Goal: Task Accomplishment & Management: Manage account settings

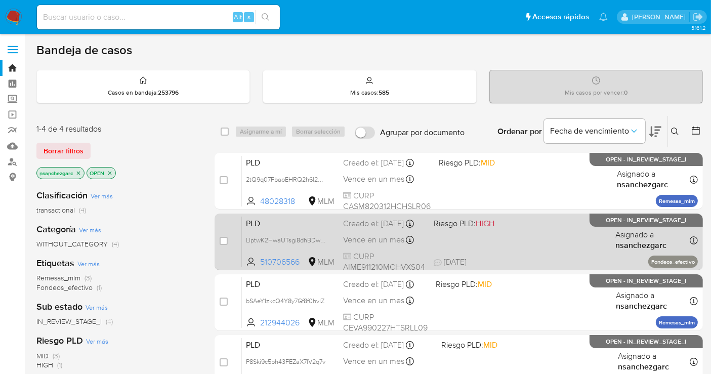
scroll to position [56, 0]
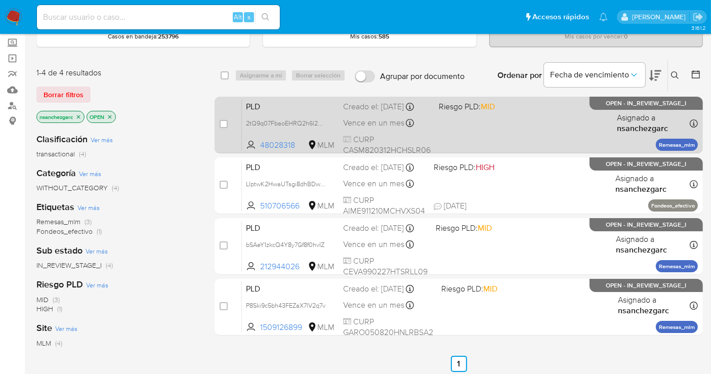
click at [373, 125] on div "PLD 2tQ9q07FbaoEHRQ2h6l2G5Rc 48028318 MLM Riesgo PLD: MID Creado el: 12/09/2025…" at bounding box center [470, 124] width 456 height 51
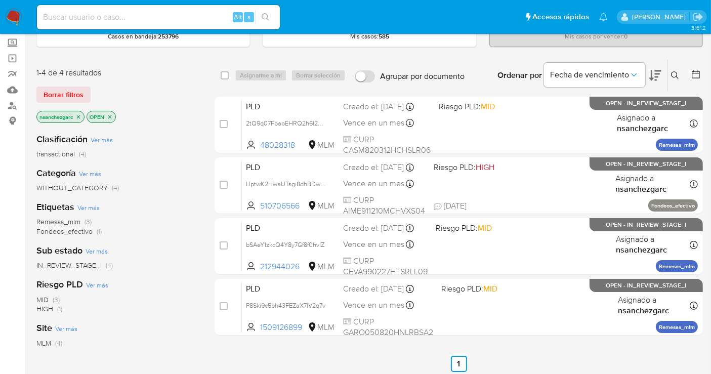
click at [14, 17] on img at bounding box center [13, 17] width 17 height 17
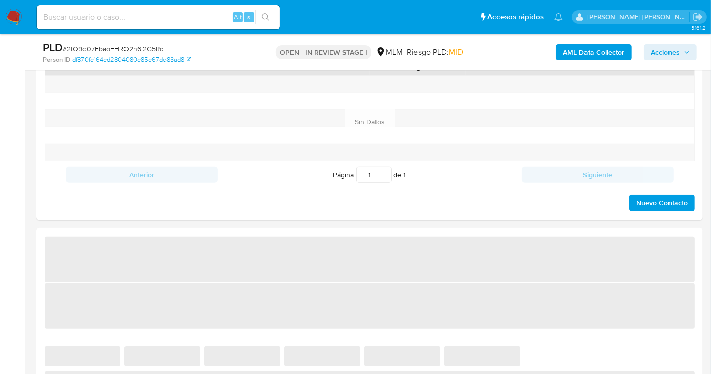
scroll to position [674, 0]
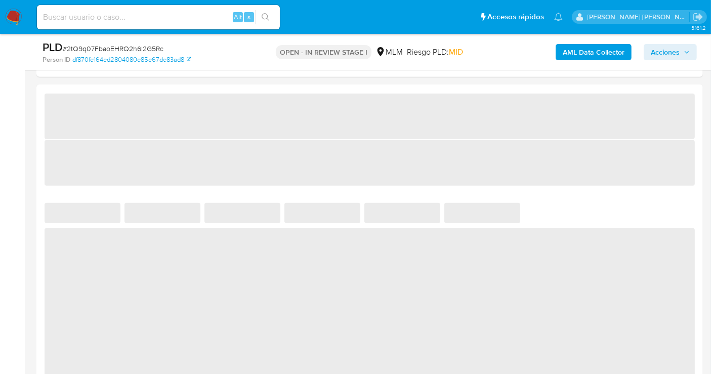
select select "10"
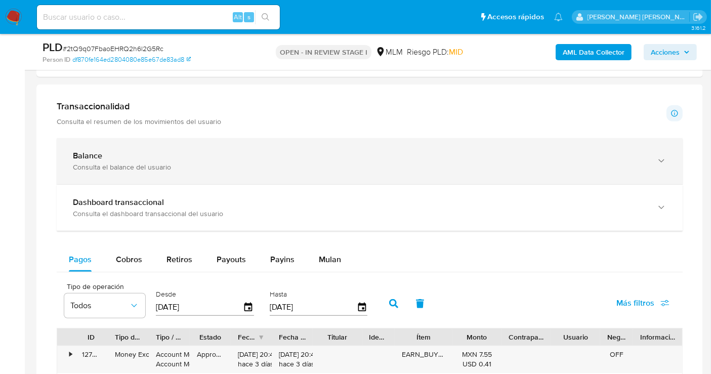
click at [186, 165] on div "Consulta el balance del usuario" at bounding box center [359, 166] width 573 height 9
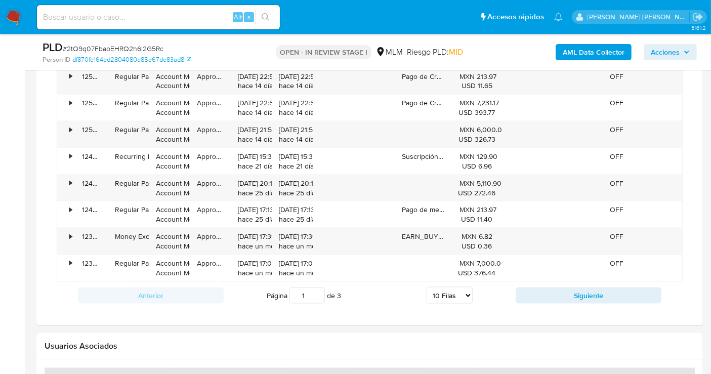
scroll to position [1180, 0]
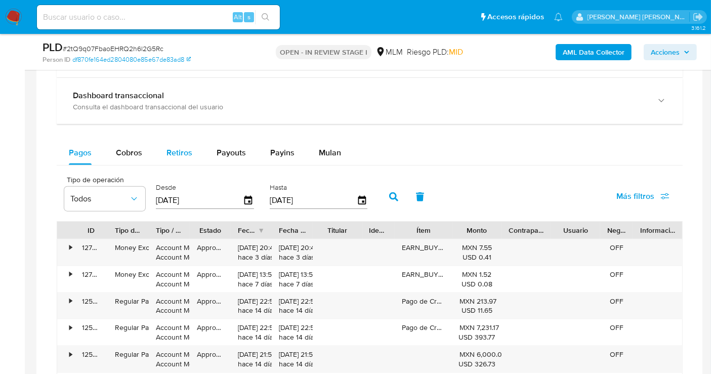
click at [180, 154] on span "Retiros" at bounding box center [179, 153] width 26 height 12
select select "10"
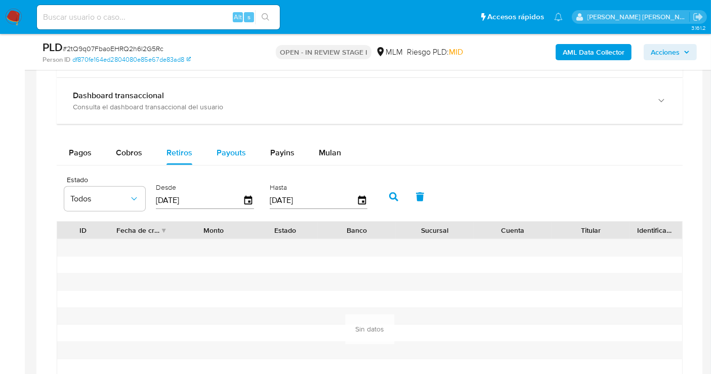
click at [213, 149] on button "Payouts" at bounding box center [231, 153] width 54 height 24
select select "10"
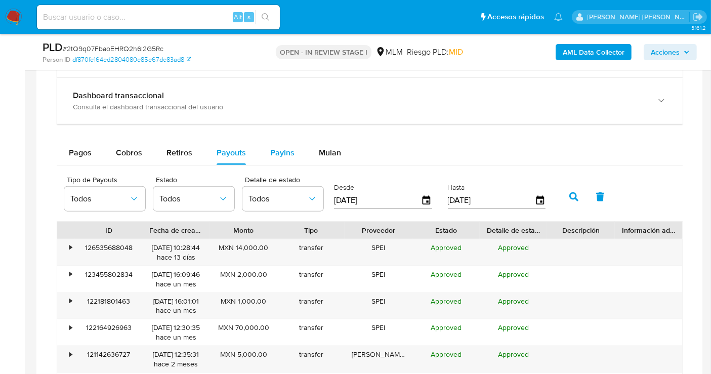
click at [273, 148] on span "Payins" at bounding box center [282, 153] width 24 height 12
select select "10"
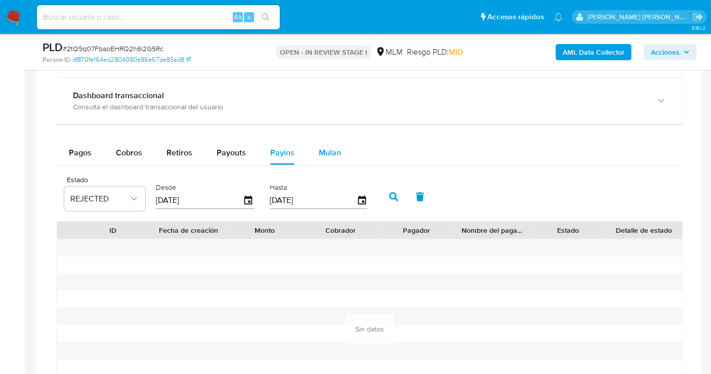
click at [321, 151] on span "Mulan" at bounding box center [330, 153] width 22 height 12
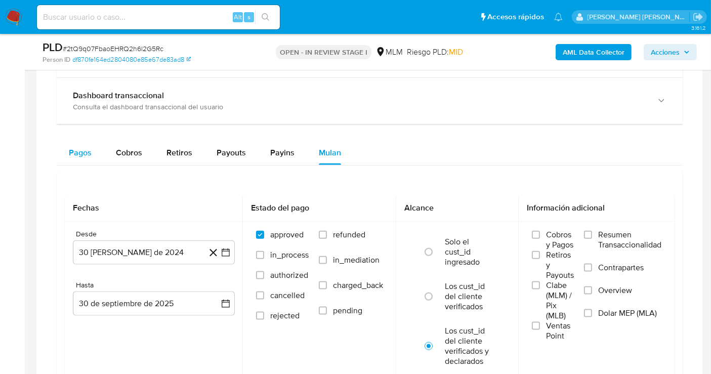
click at [73, 155] on span "Pagos" at bounding box center [80, 153] width 23 height 12
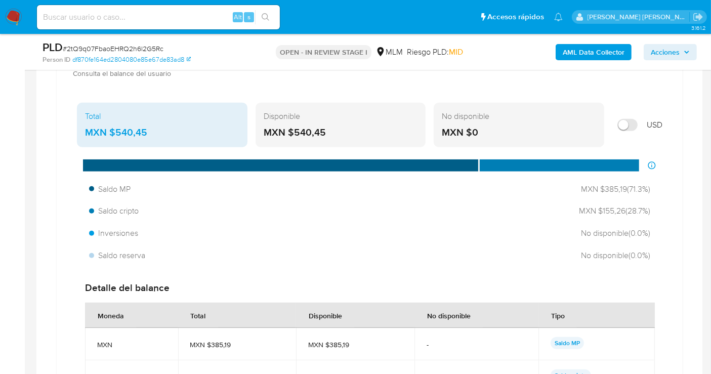
scroll to position [674, 0]
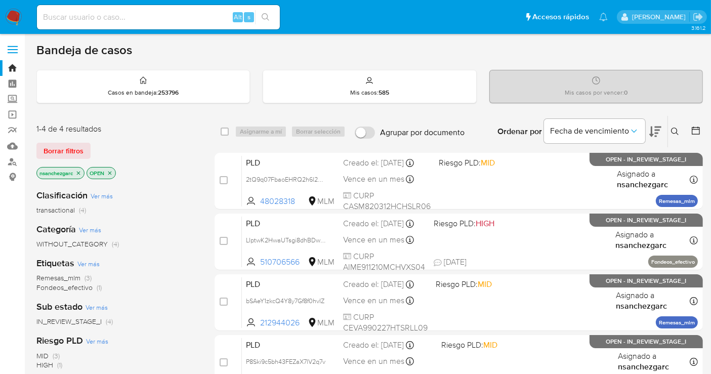
click at [155, 24] on div "Alt s" at bounding box center [158, 17] width 243 height 24
click at [676, 128] on icon at bounding box center [675, 131] width 8 height 8
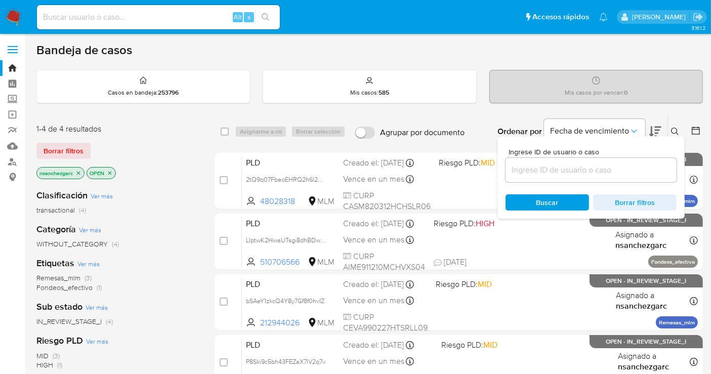
click at [561, 173] on input at bounding box center [590, 169] width 171 height 13
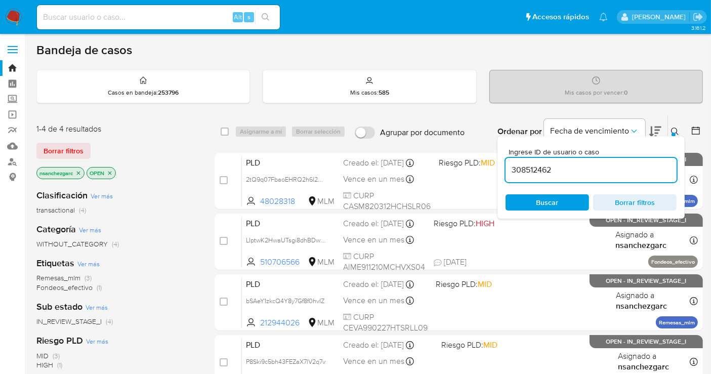
type input "308512462"
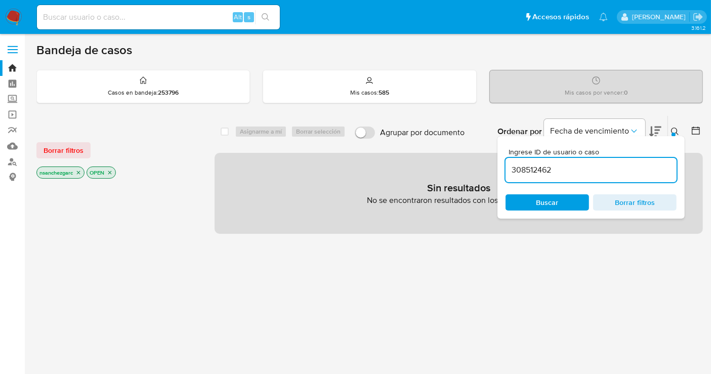
click at [79, 172] on icon "close-filter" at bounding box center [78, 172] width 6 height 6
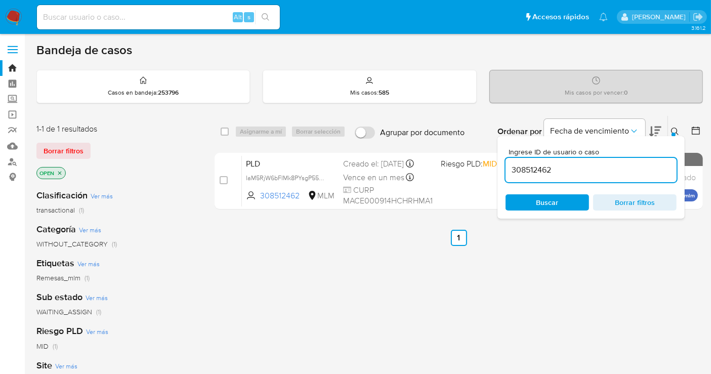
drag, startPoint x: 322, startPoint y: 176, endPoint x: 355, endPoint y: 247, distance: 78.5
click at [322, 176] on span "IaM5RjW6bFIMk8PYsgP55g7J" at bounding box center [287, 176] width 82 height 11
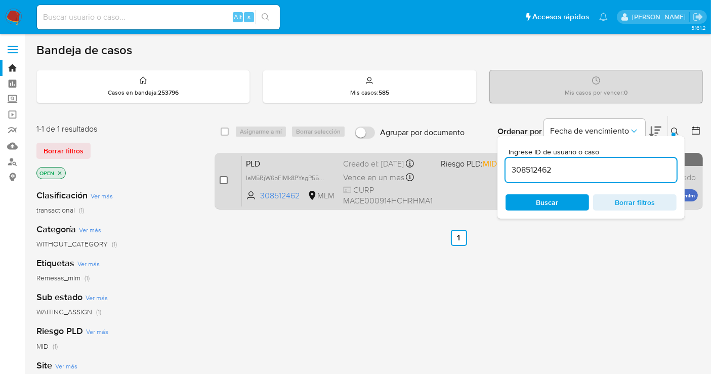
click at [223, 176] on input "checkbox" at bounding box center [224, 180] width 8 height 8
checkbox input "true"
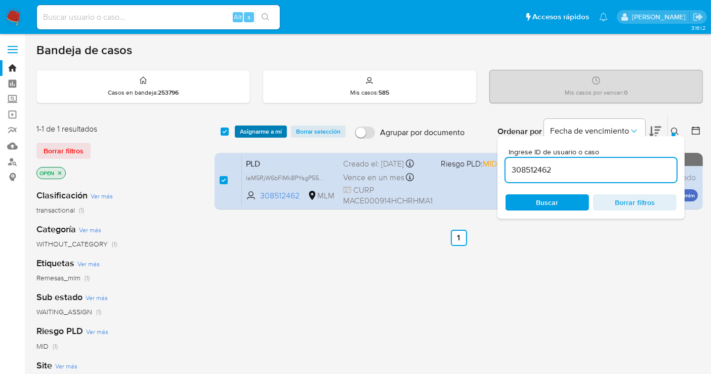
click at [254, 127] on span "Asignarme a mí" at bounding box center [261, 131] width 42 height 10
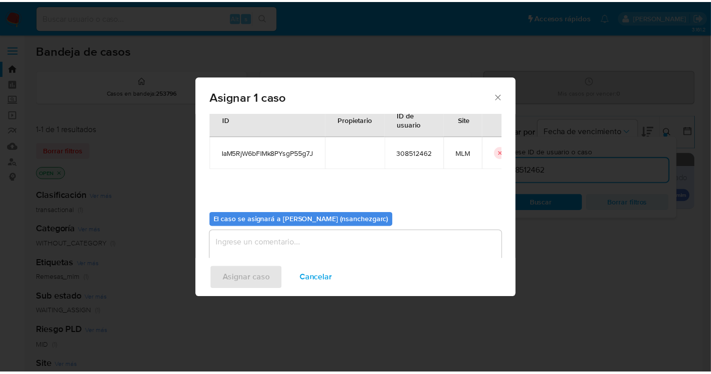
scroll to position [52, 0]
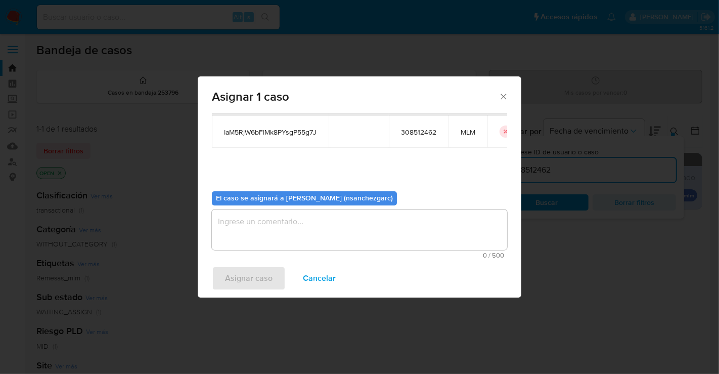
click at [250, 213] on textarea "assign-modal" at bounding box center [359, 229] width 295 height 40
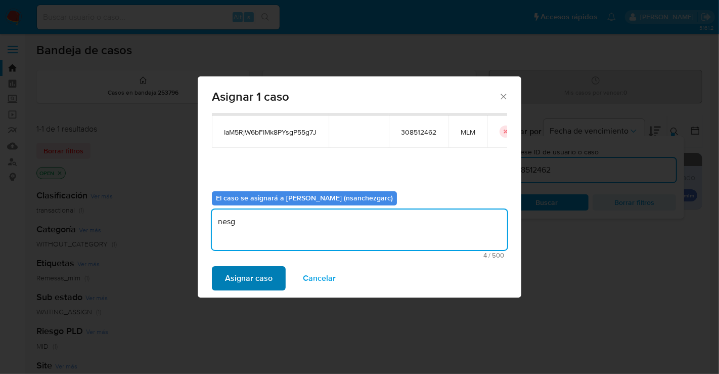
type textarea "nesg"
click at [251, 274] on span "Asignar caso" at bounding box center [249, 278] width 48 height 22
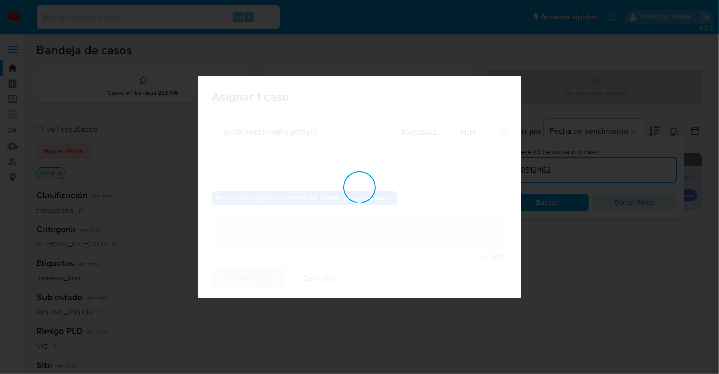
checkbox input "false"
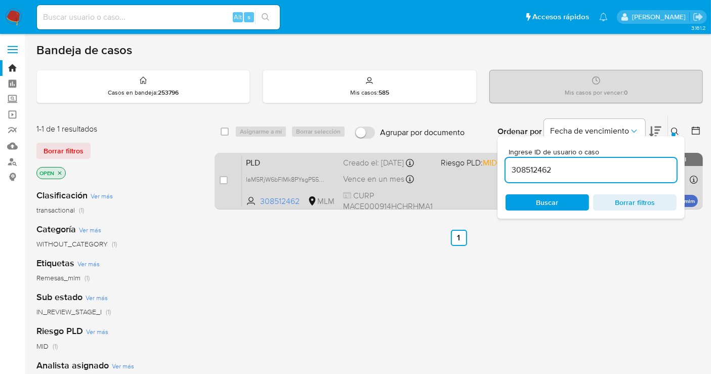
click at [396, 168] on div "PLD IaM5RjW6bFIMk8PYsgP55g7J 308512462 MLM Riesgo PLD: MID Creado el: 12/09/202…" at bounding box center [470, 180] width 456 height 51
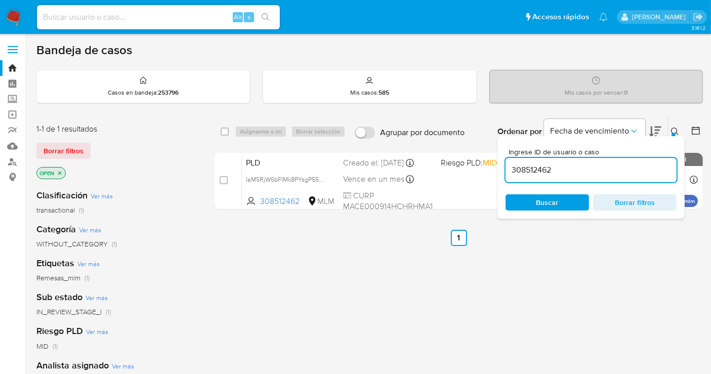
click at [14, 16] on img at bounding box center [13, 17] width 17 height 17
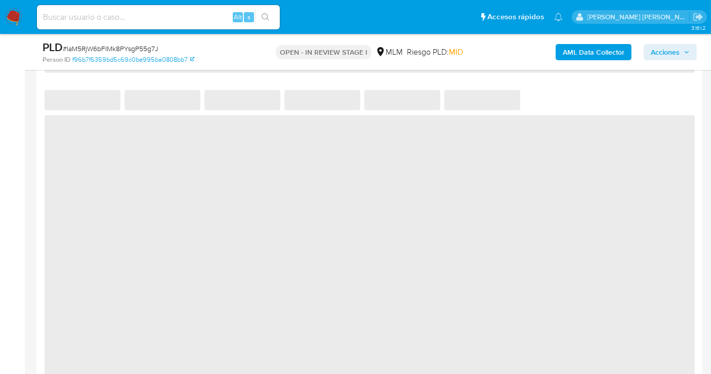
scroll to position [843, 0]
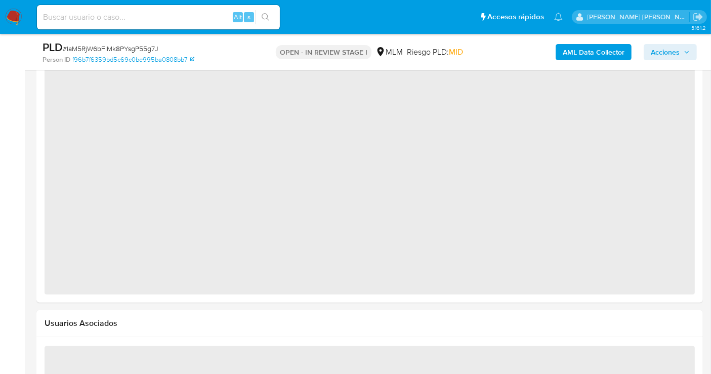
select select "10"
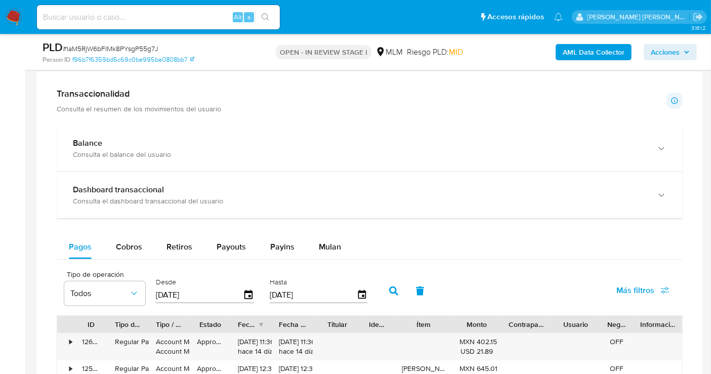
scroll to position [618, 0]
click at [331, 250] on span "Mulan" at bounding box center [330, 247] width 22 height 12
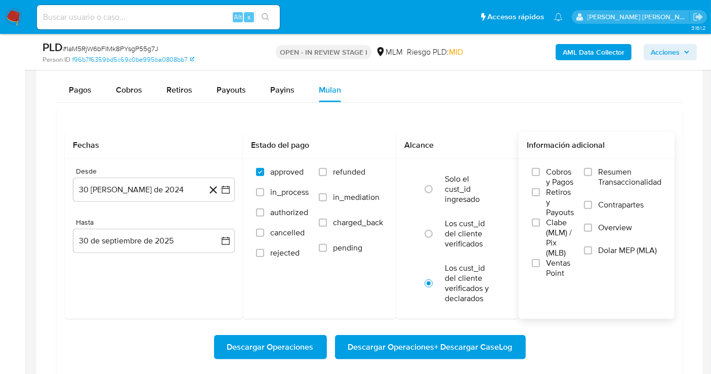
scroll to position [843, 0]
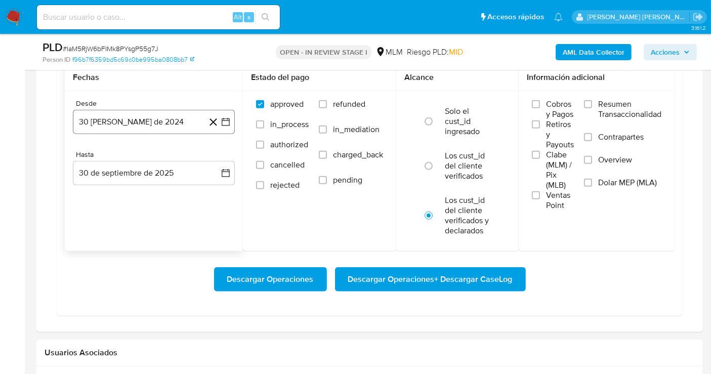
click at [173, 117] on button "30 de agosto de 2024" at bounding box center [154, 122] width 162 height 24
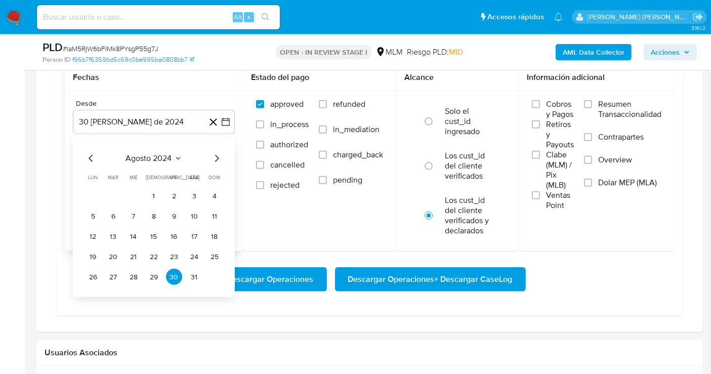
click at [218, 158] on icon "Mes siguiente" at bounding box center [216, 158] width 12 height 12
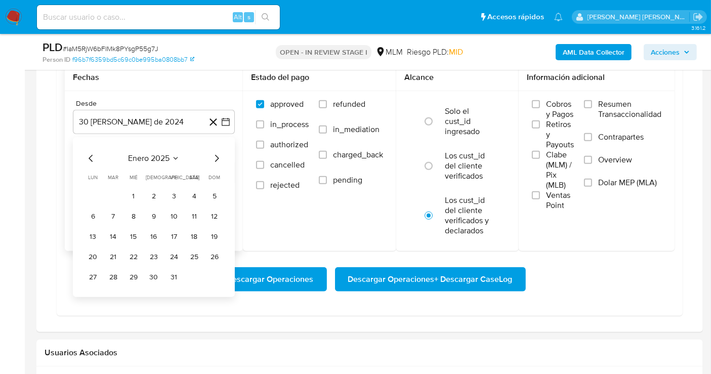
click at [218, 158] on icon "Mes siguiente" at bounding box center [216, 158] width 12 height 12
click at [154, 192] on button "1" at bounding box center [154, 196] width 16 height 16
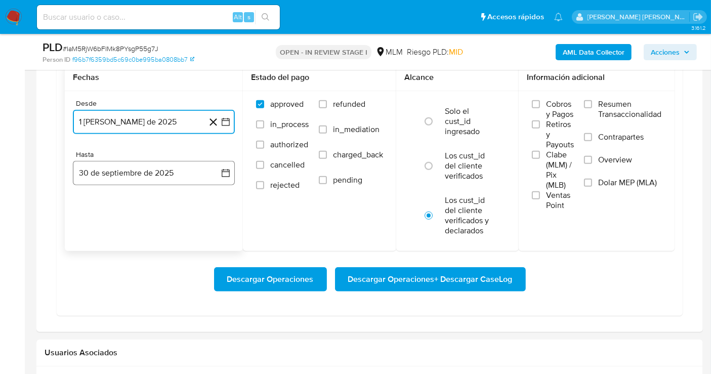
click at [147, 176] on button "30 de septiembre de 2025" at bounding box center [154, 173] width 162 height 24
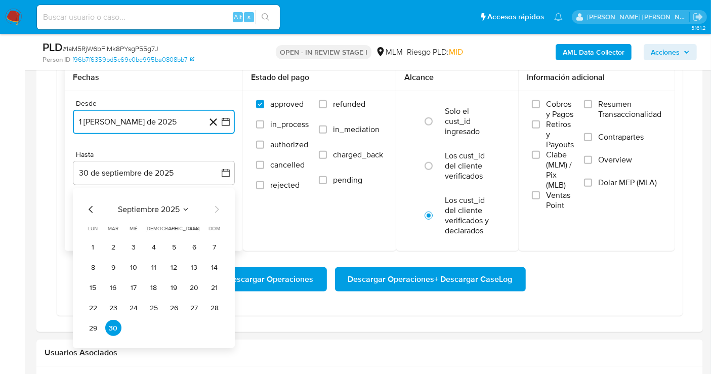
click at [89, 205] on icon "Mes anterior" at bounding box center [91, 209] width 12 height 12
click at [215, 326] on button "31" at bounding box center [214, 328] width 16 height 16
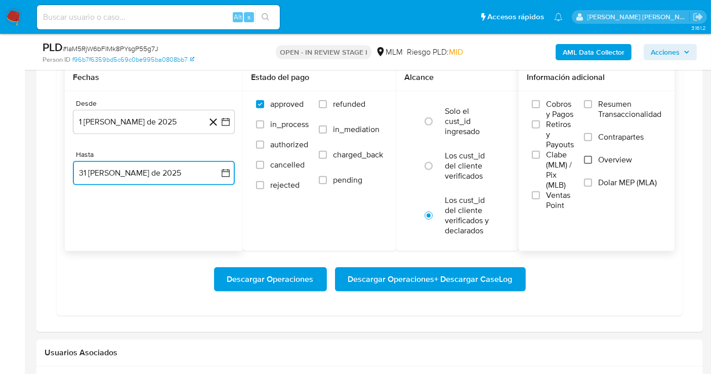
click at [591, 158] on input "Overview" at bounding box center [588, 160] width 8 height 8
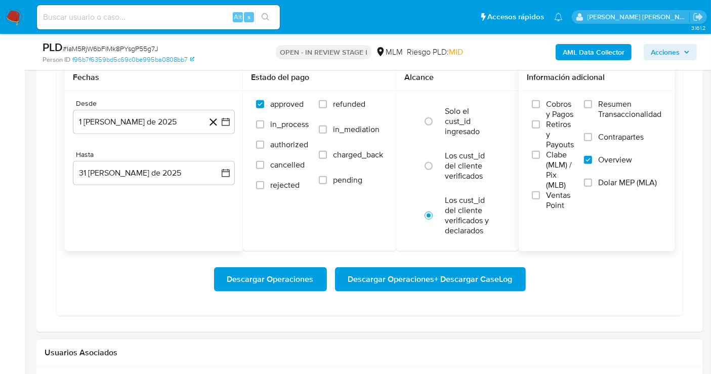
click at [364, 271] on span "Descargar Operaciones + Descargar CaseLog" at bounding box center [430, 279] width 164 height 22
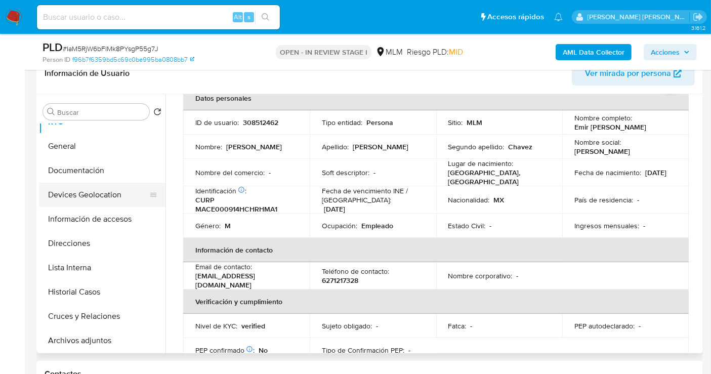
scroll to position [0, 0]
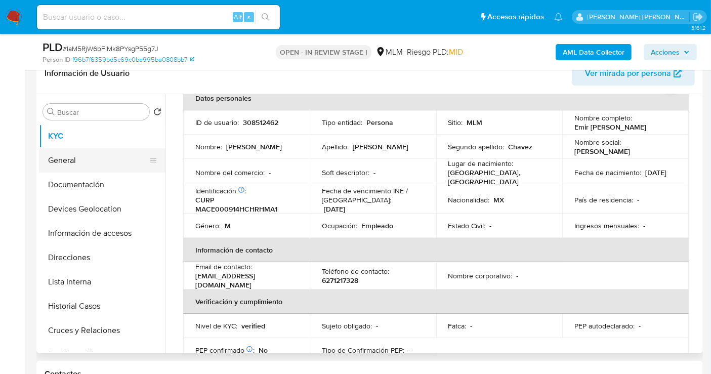
click at [77, 158] on button "General" at bounding box center [98, 160] width 118 height 24
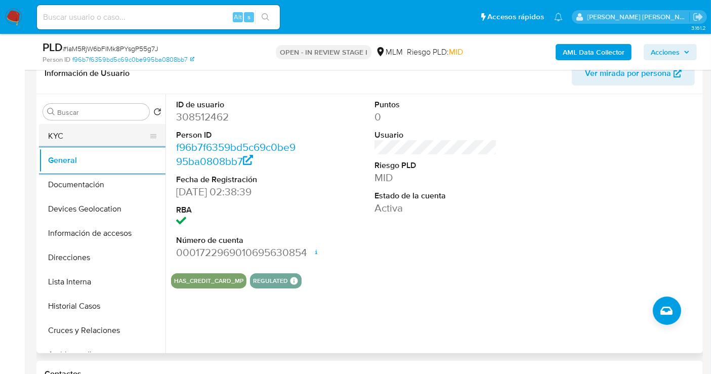
click at [68, 133] on button "KYC" at bounding box center [98, 136] width 118 height 24
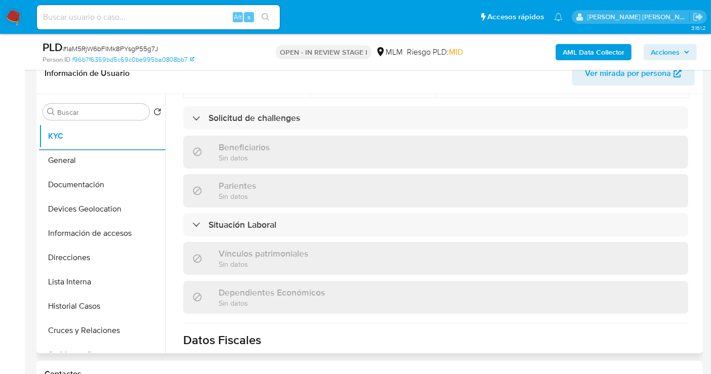
scroll to position [628, 0]
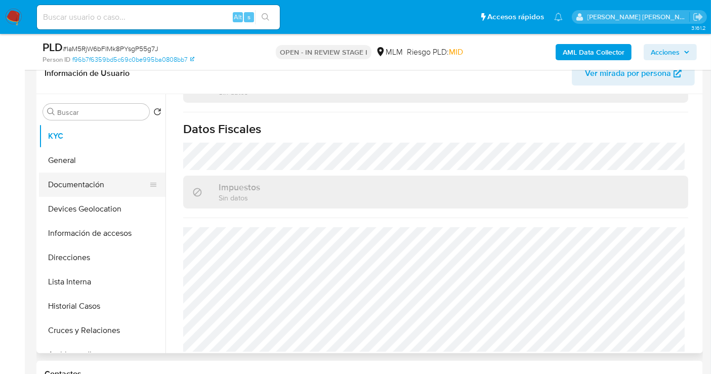
click at [81, 186] on button "Documentación" at bounding box center [98, 184] width 118 height 24
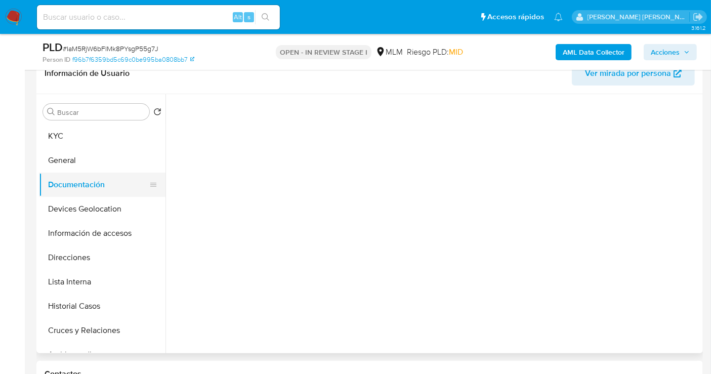
scroll to position [0, 0]
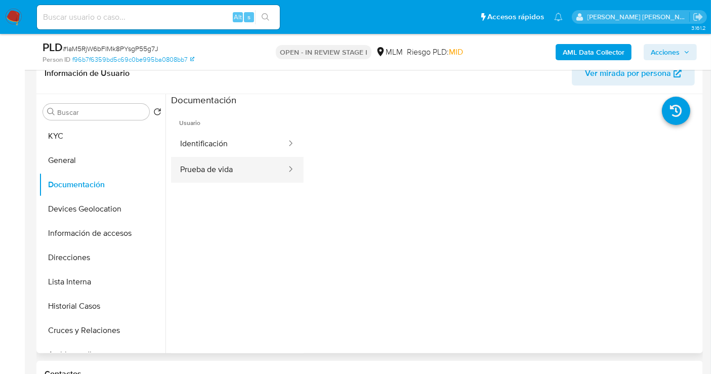
drag, startPoint x: 221, startPoint y: 155, endPoint x: 214, endPoint y: 170, distance: 15.9
click at [216, 167] on ul "Identificación Prueba de vida" at bounding box center [237, 157] width 133 height 52
click at [214, 170] on button "Prueba de vida" at bounding box center [229, 170] width 116 height 26
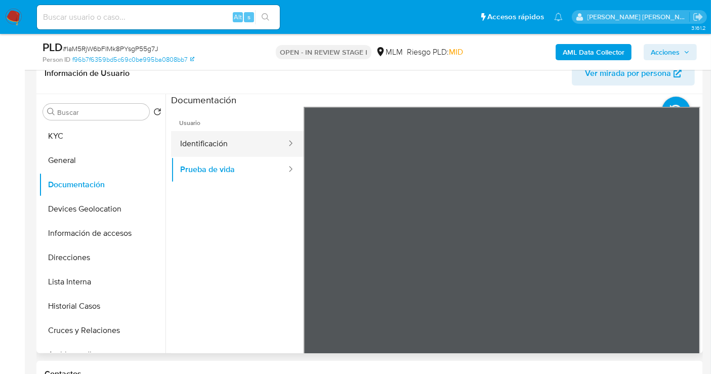
click at [206, 142] on button "Identificación" at bounding box center [229, 144] width 116 height 26
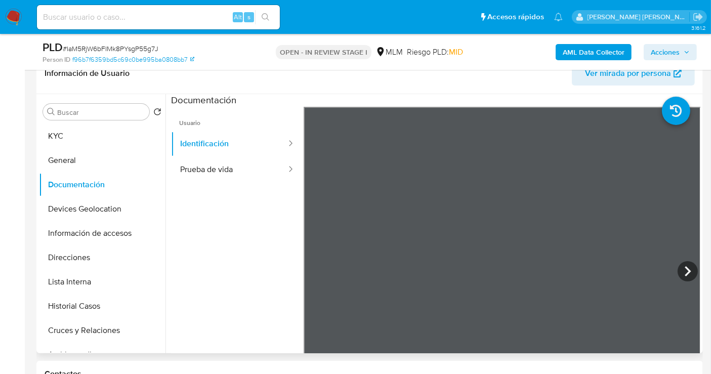
scroll to position [36, 0]
click at [87, 307] on button "Historial Casos" at bounding box center [98, 306] width 118 height 24
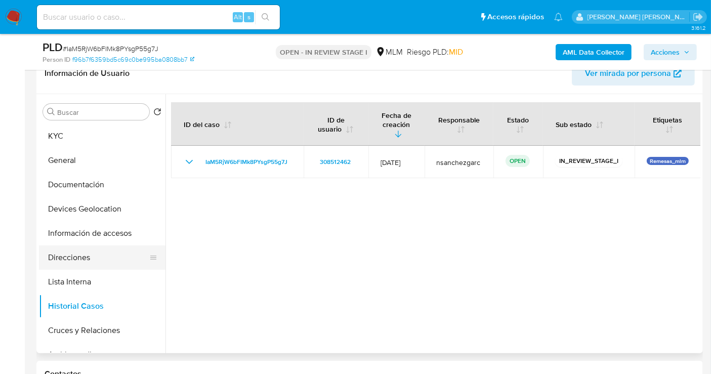
click at [82, 264] on button "Direcciones" at bounding box center [98, 257] width 118 height 24
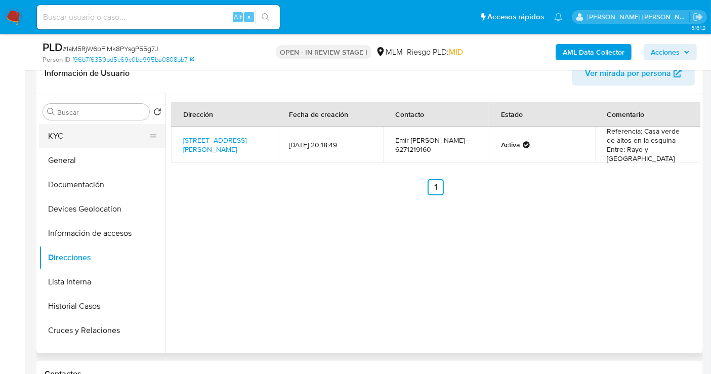
click at [58, 135] on button "KYC" at bounding box center [98, 136] width 118 height 24
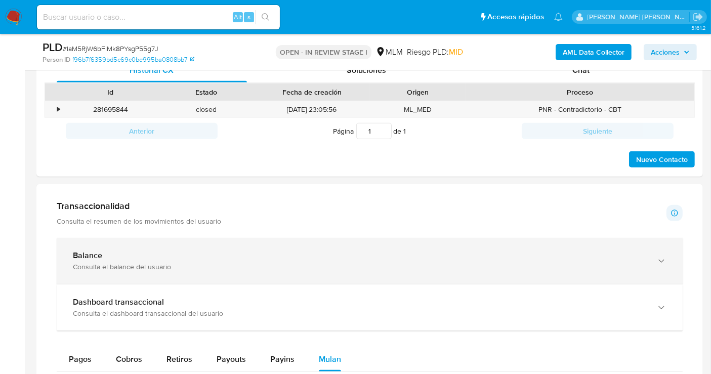
click at [169, 255] on div "Balance" at bounding box center [359, 255] width 573 height 10
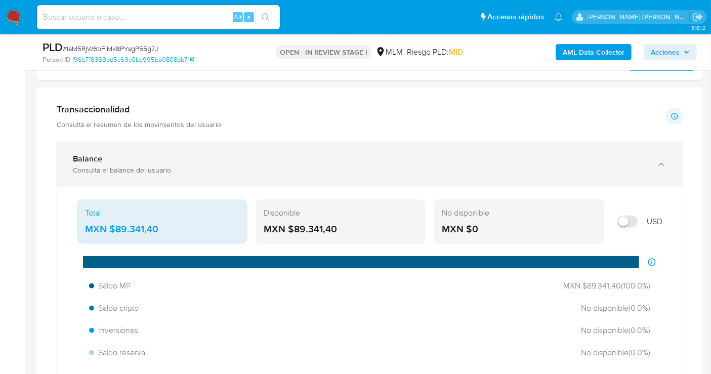
scroll to position [618, 0]
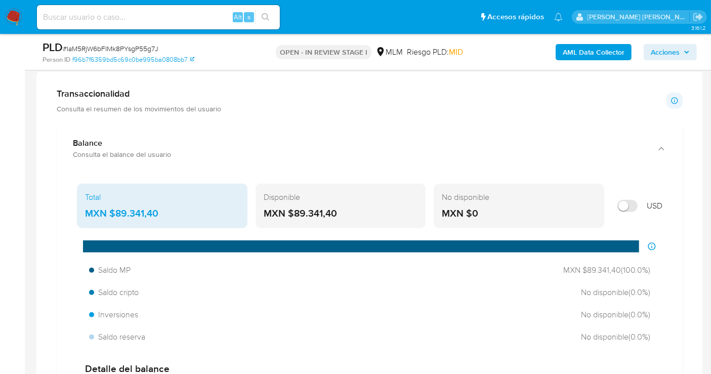
click at [134, 208] on div "MXN $89.341,40" at bounding box center [162, 213] width 154 height 13
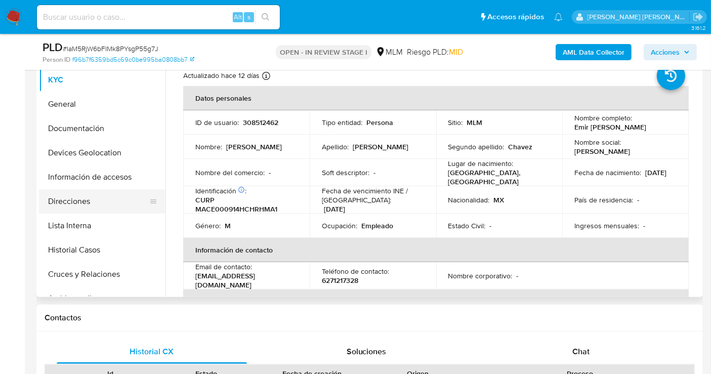
scroll to position [168, 0]
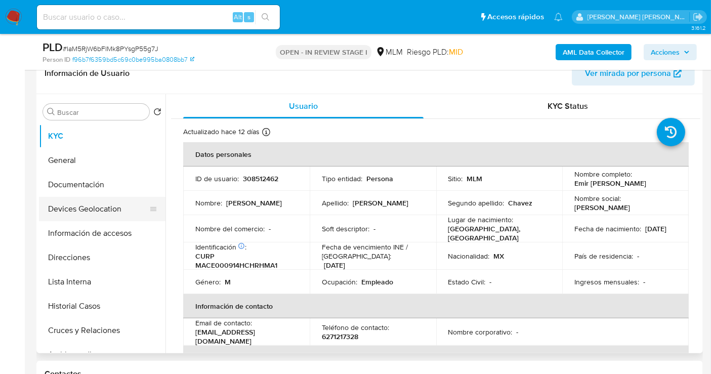
click at [98, 210] on button "Devices Geolocation" at bounding box center [98, 209] width 118 height 24
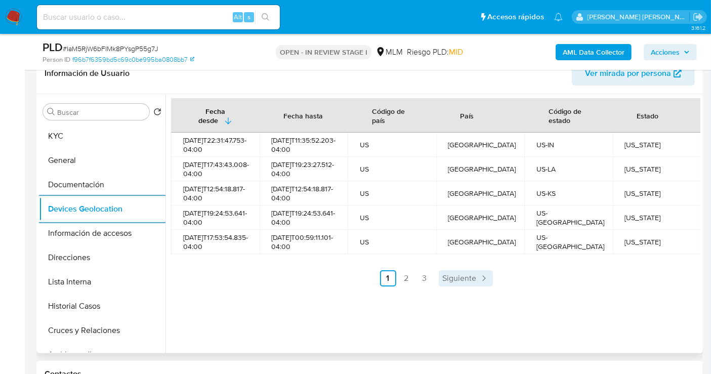
click at [459, 282] on span "Siguiente" at bounding box center [460, 278] width 34 height 8
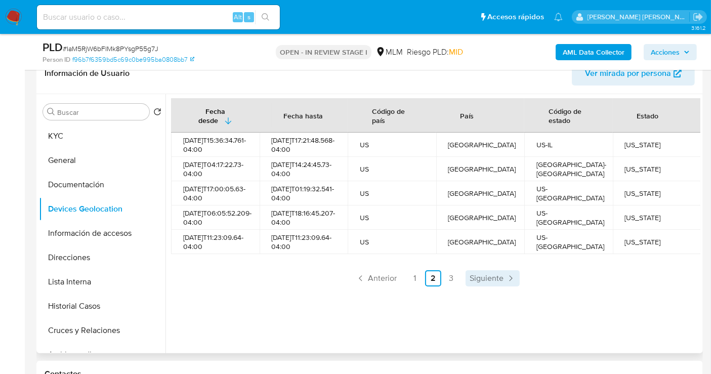
click at [498, 282] on span "Siguiente" at bounding box center [486, 278] width 34 height 8
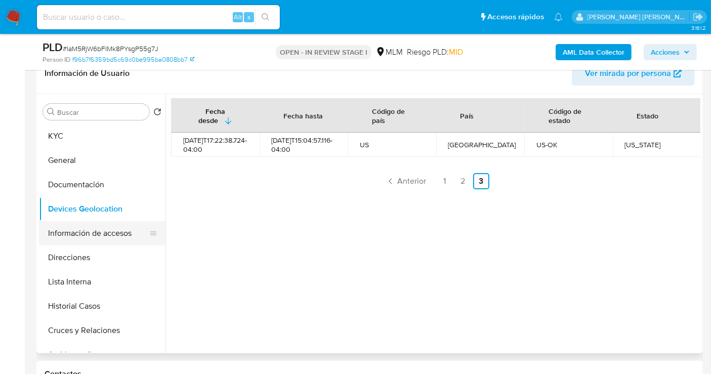
click at [84, 232] on button "Información de accesos" at bounding box center [98, 233] width 118 height 24
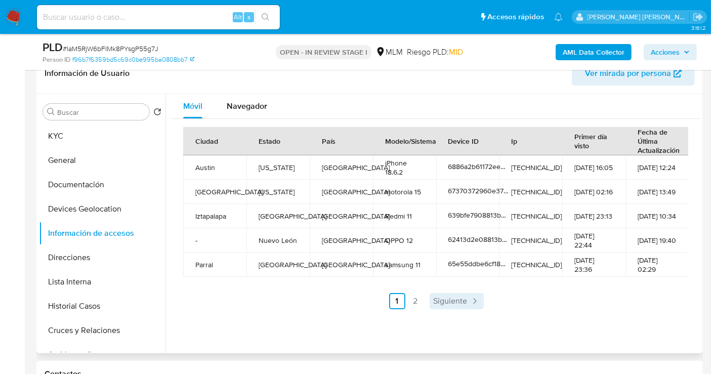
click at [449, 297] on span "Siguiente" at bounding box center [450, 301] width 34 height 8
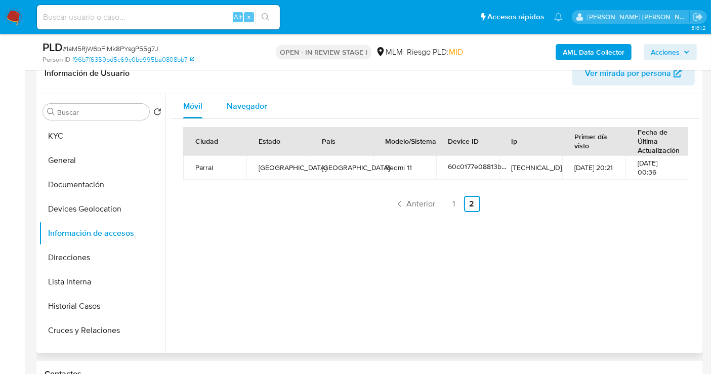
click at [248, 103] on span "Navegador" at bounding box center [247, 106] width 40 height 12
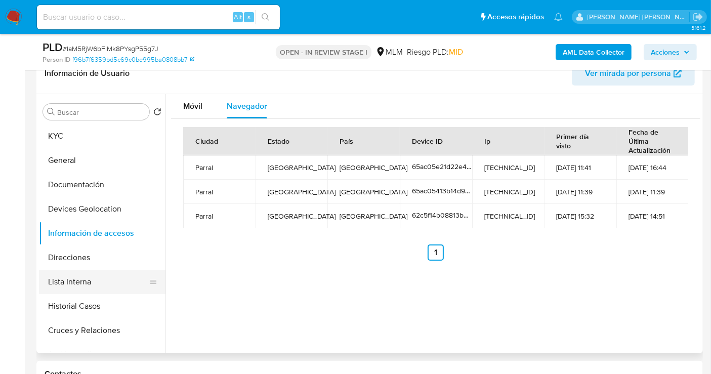
click at [73, 285] on button "Lista Interna" at bounding box center [98, 282] width 118 height 24
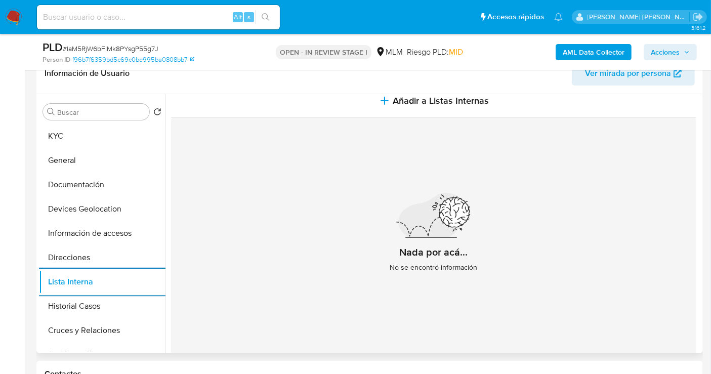
scroll to position [13, 0]
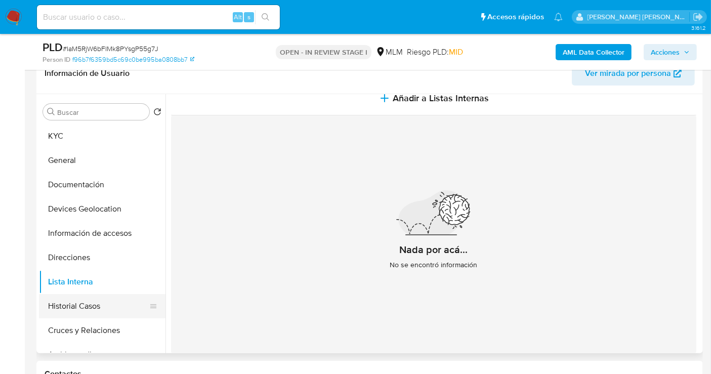
click at [78, 304] on button "Historial Casos" at bounding box center [98, 306] width 118 height 24
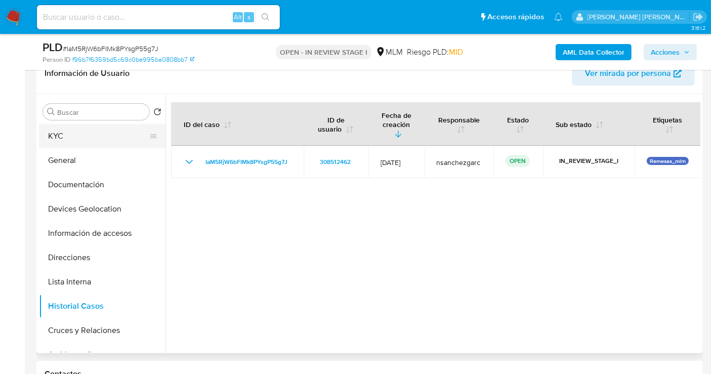
click at [73, 134] on button "KYC" at bounding box center [98, 136] width 118 height 24
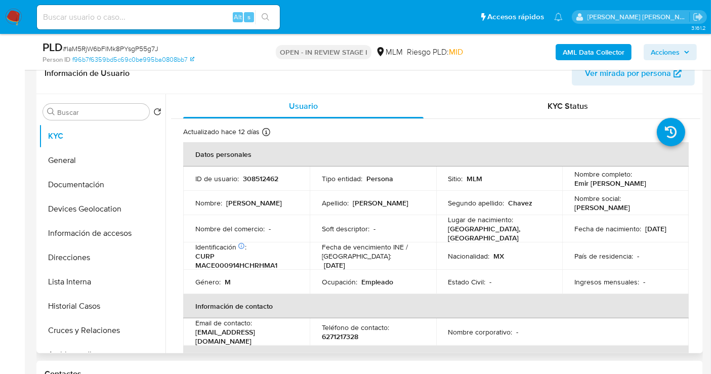
click at [335, 332] on p "6271217328" at bounding box center [340, 336] width 36 height 9
copy p "6271217328"
drag, startPoint x: 277, startPoint y: 333, endPoint x: 193, endPoint y: 336, distance: 83.5
click at [193, 336] on td "Email de contacto : emicristopro@gmail.com" at bounding box center [246, 331] width 126 height 27
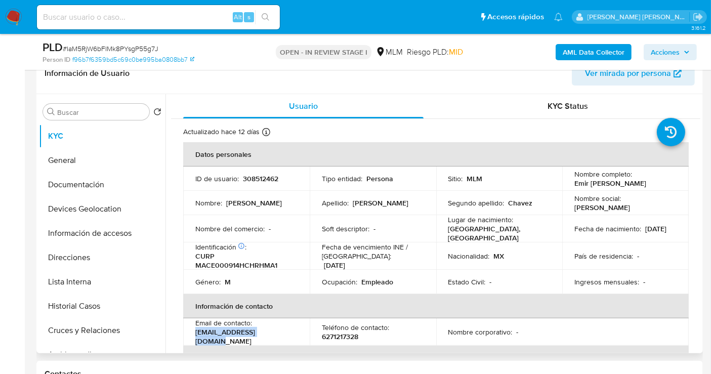
copy p "emicristopro@gmail.com"
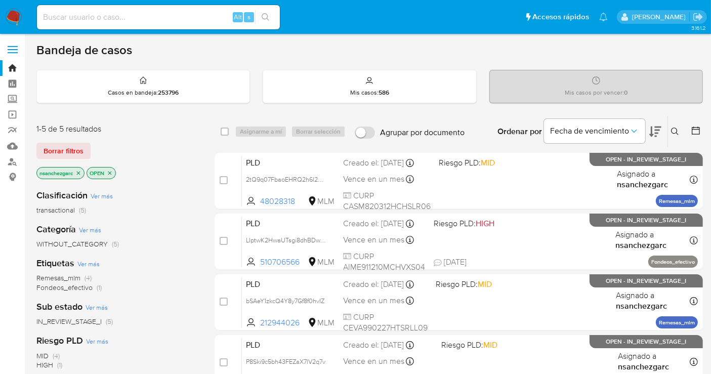
click at [78, 172] on icon "close-filter" at bounding box center [79, 173] width 4 height 4
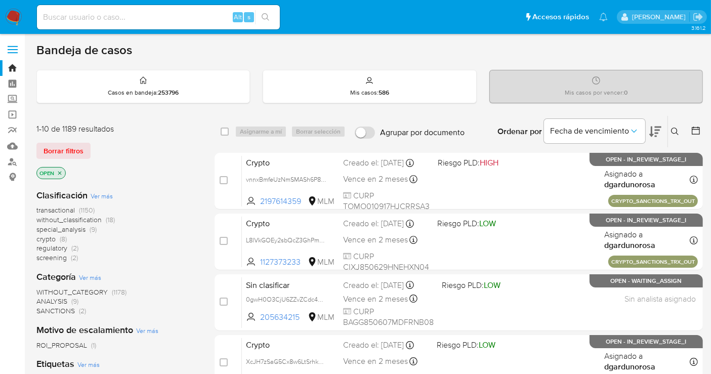
click at [76, 218] on span "without_classification" at bounding box center [68, 219] width 65 height 10
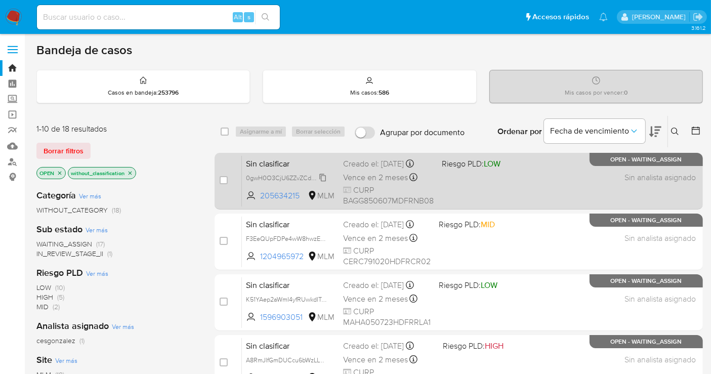
click at [324, 183] on span "0gwH0O3CjU6ZZvZCdc4C3qaw" at bounding box center [292, 176] width 92 height 11
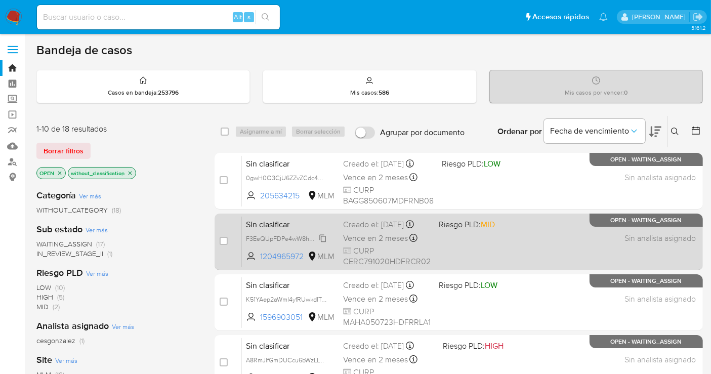
click at [322, 243] on span "F3EeQUpFDPe4wW8hwzEJwkHe" at bounding box center [292, 237] width 93 height 11
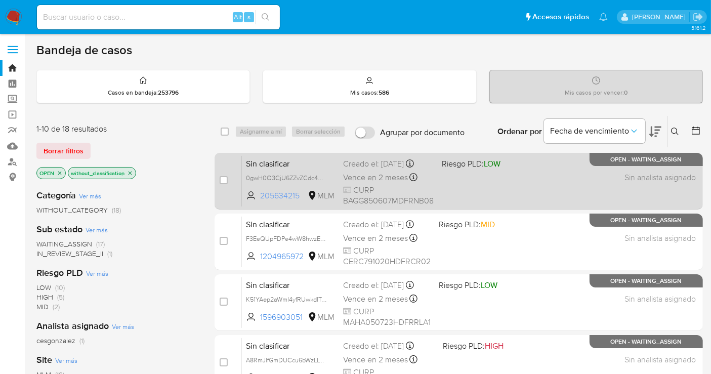
drag, startPoint x: 303, startPoint y: 200, endPoint x: 261, endPoint y: 203, distance: 41.6
click at [261, 201] on span "205634215" at bounding box center [283, 195] width 46 height 11
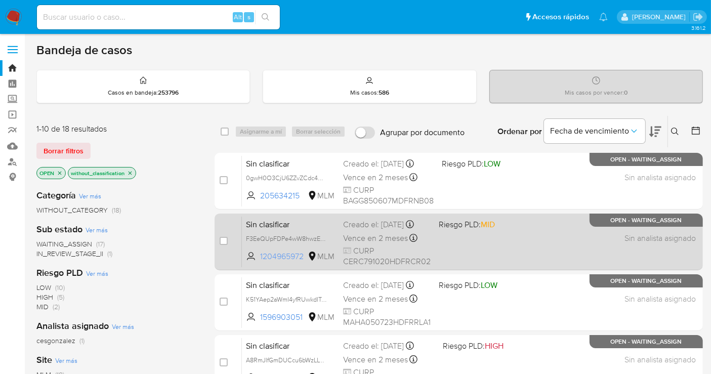
drag, startPoint x: 274, startPoint y: 266, endPoint x: 254, endPoint y: 267, distance: 19.8
click at [254, 262] on span "1204965972 MLM" at bounding box center [290, 256] width 89 height 11
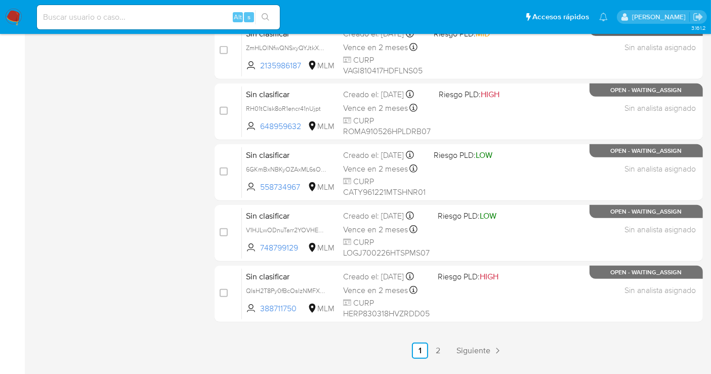
scroll to position [449, 0]
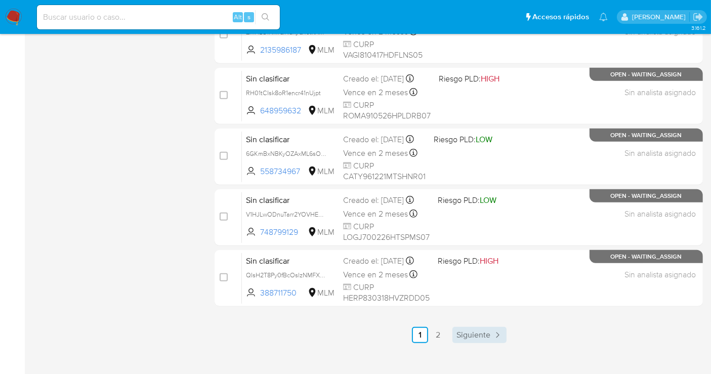
click at [469, 337] on span "Siguiente" at bounding box center [473, 335] width 34 height 8
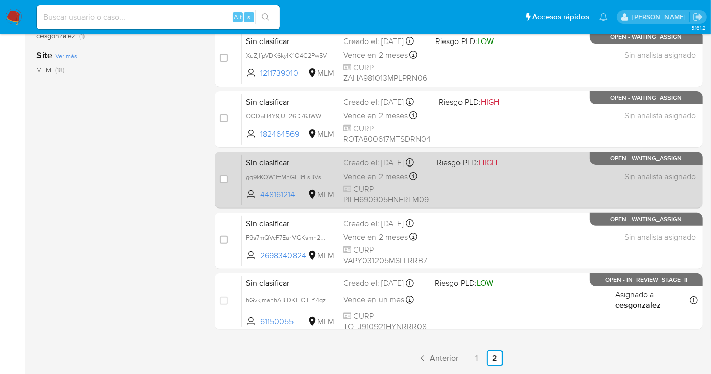
scroll to position [338, 0]
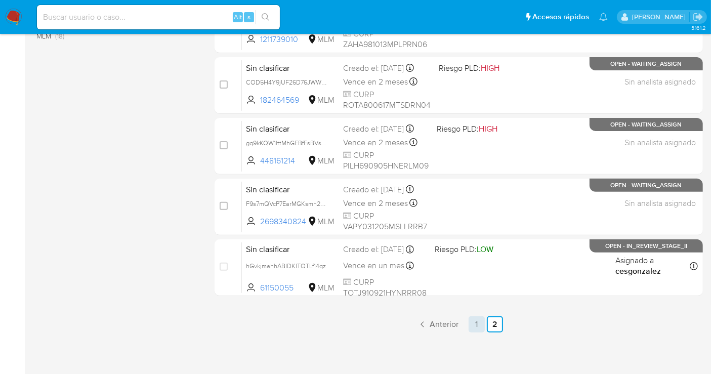
click at [476, 326] on link "1" at bounding box center [476, 324] width 16 height 16
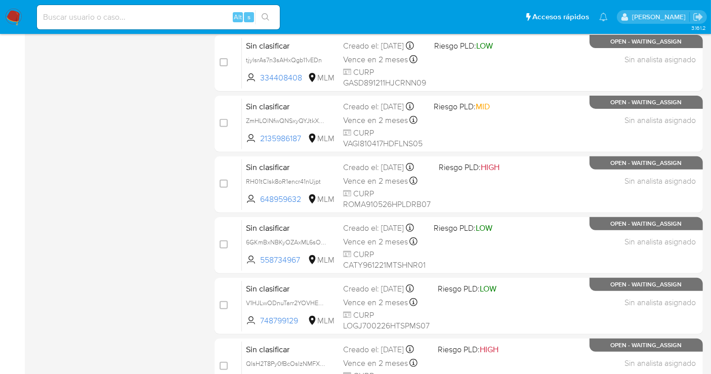
scroll to position [460, 0]
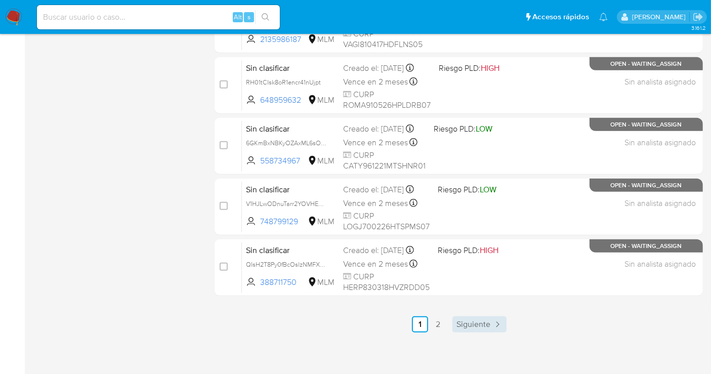
click at [479, 327] on span "Siguiente" at bounding box center [473, 324] width 34 height 8
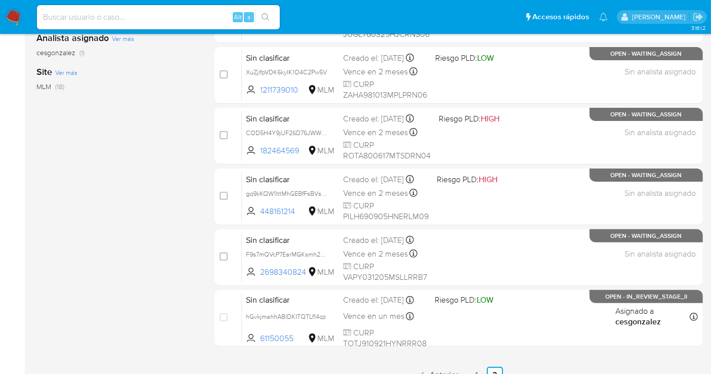
scroll to position [225, 0]
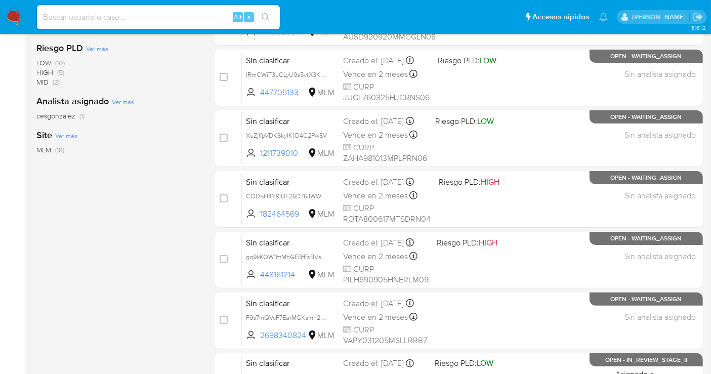
click at [12, 19] on img at bounding box center [13, 17] width 17 height 17
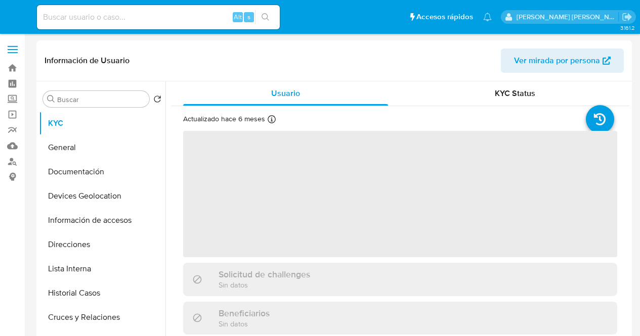
select select "10"
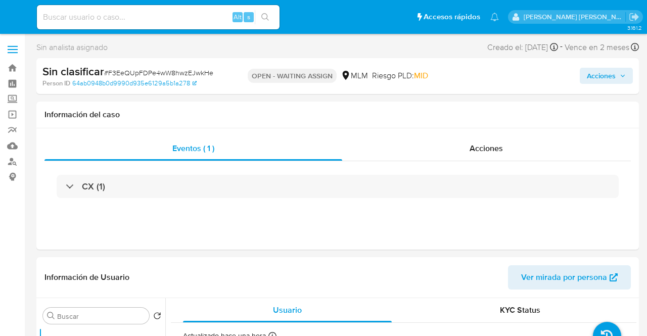
select select "10"
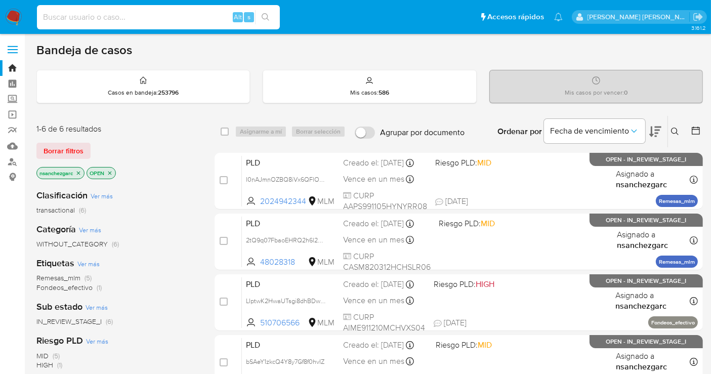
click at [104, 19] on input at bounding box center [158, 17] width 243 height 13
paste input "532930510"
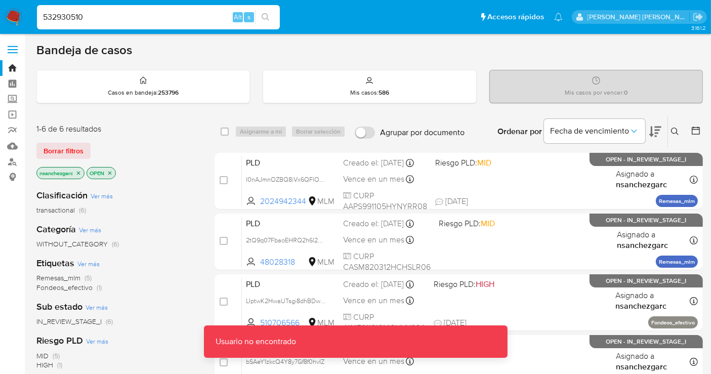
drag, startPoint x: 106, startPoint y: 18, endPoint x: 102, endPoint y: 11, distance: 7.9
click at [104, 12] on input "532930510" at bounding box center [158, 17] width 243 height 13
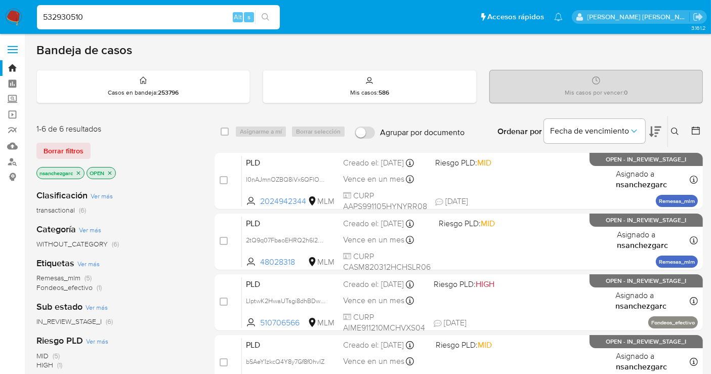
type input "532930510"
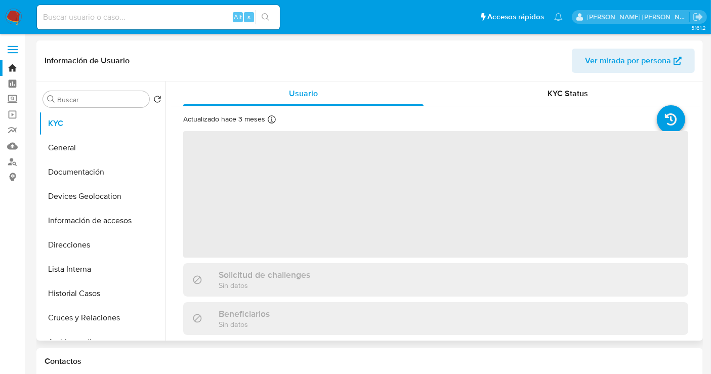
select select "10"
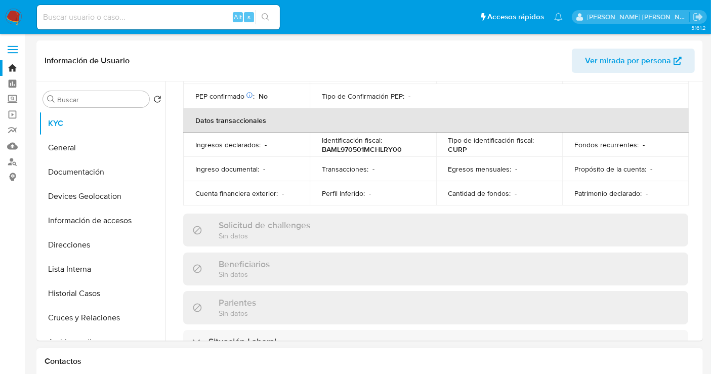
scroll to position [20, 0]
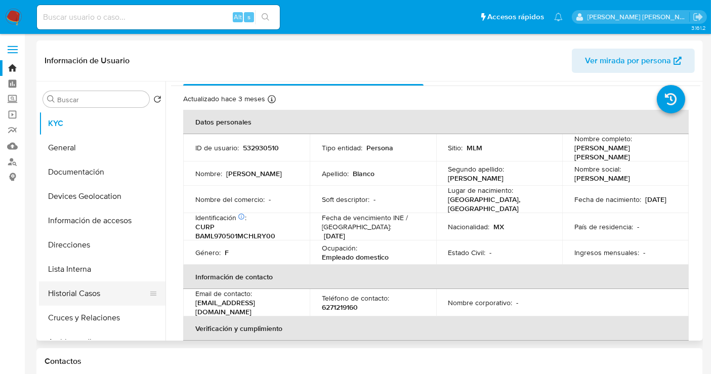
click at [86, 294] on button "Historial Casos" at bounding box center [98, 293] width 118 height 24
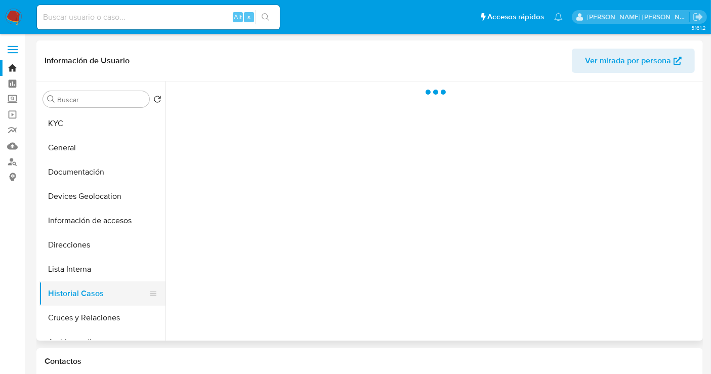
scroll to position [0, 0]
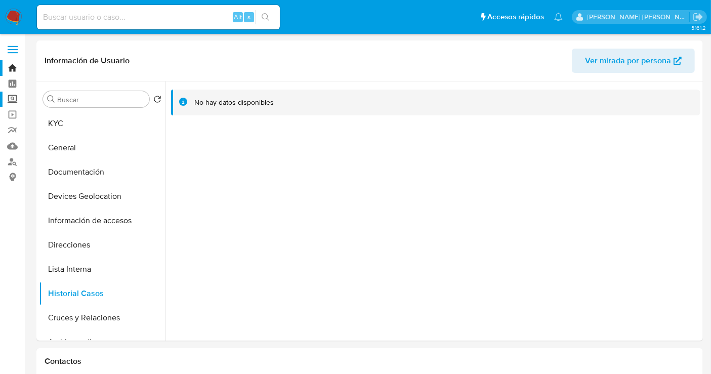
click at [15, 96] on label "Screening" at bounding box center [60, 100] width 120 height 16
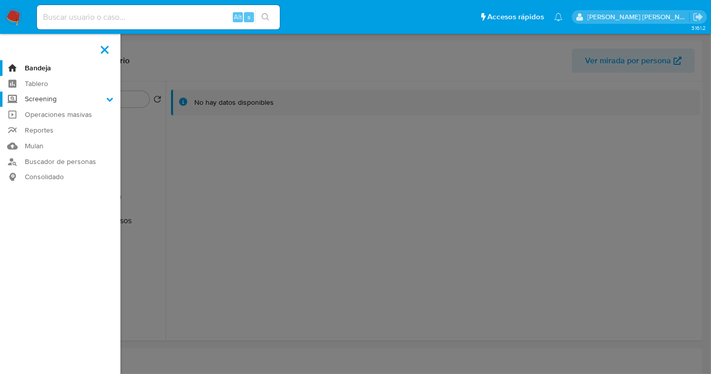
click at [0, 0] on input "Screening" at bounding box center [0, 0] width 0 height 0
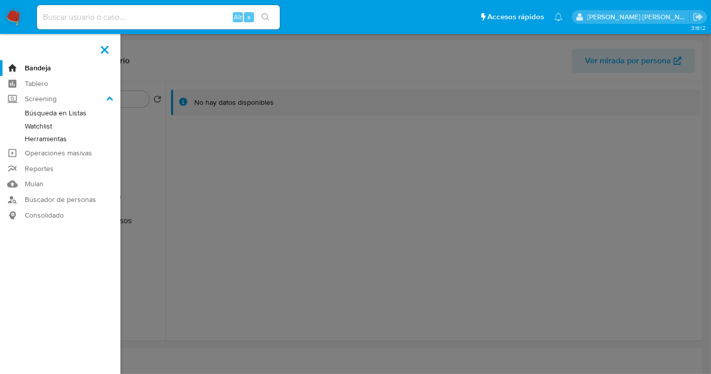
click at [41, 138] on link "Herramientas" at bounding box center [60, 139] width 120 height 13
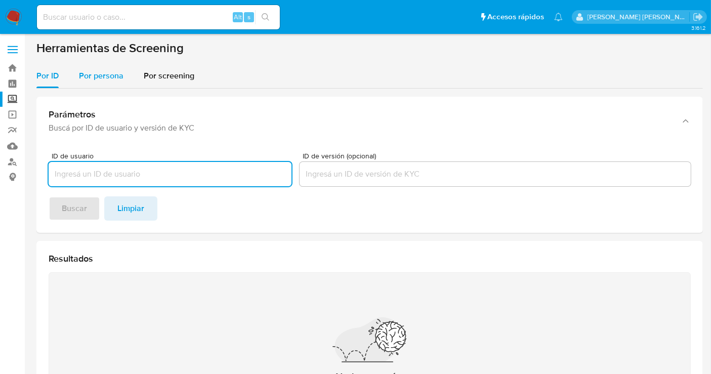
click at [104, 81] on div "Por persona" at bounding box center [101, 76] width 45 height 24
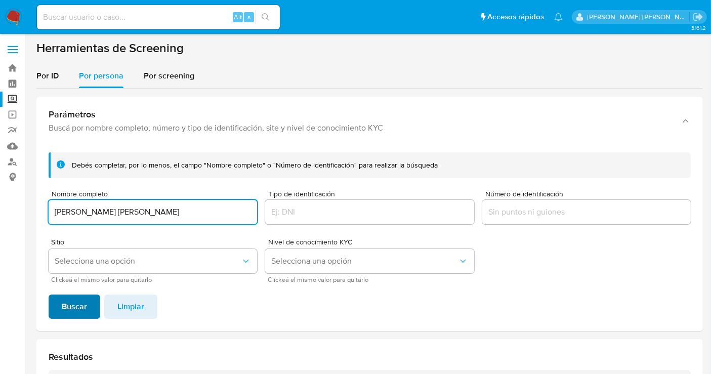
type input "[PERSON_NAME] [PERSON_NAME]"
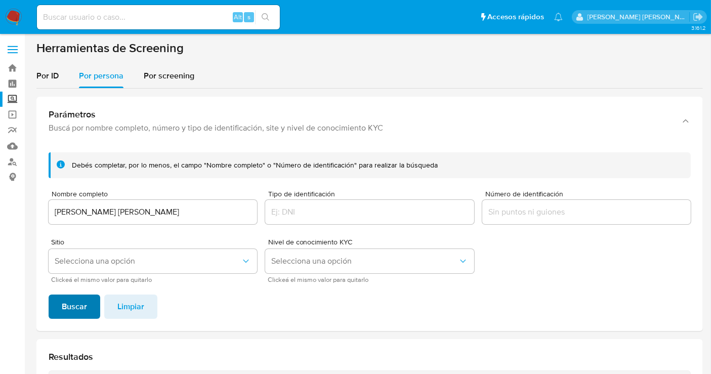
click at [86, 299] on button "Buscar" at bounding box center [75, 306] width 52 height 24
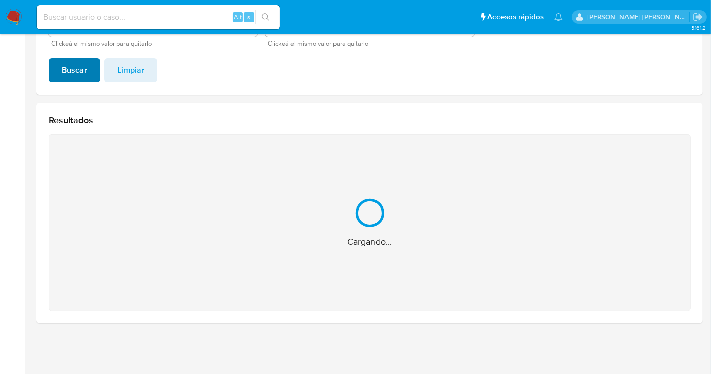
scroll to position [75, 0]
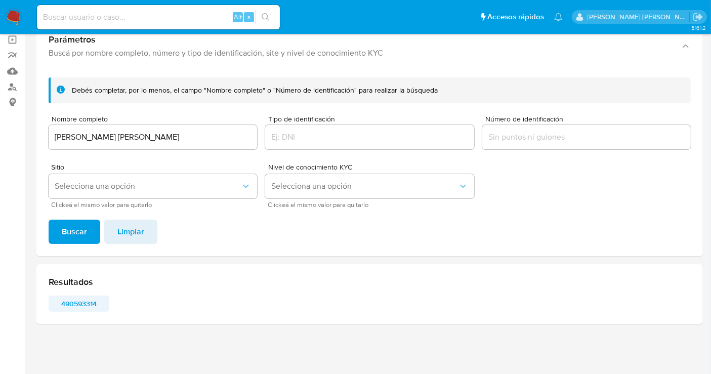
click at [81, 300] on span "490593314" at bounding box center [79, 303] width 47 height 14
click at [17, 18] on img at bounding box center [13, 17] width 17 height 17
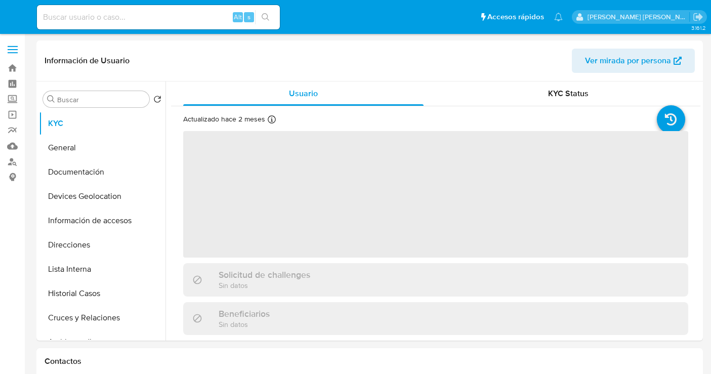
select select "10"
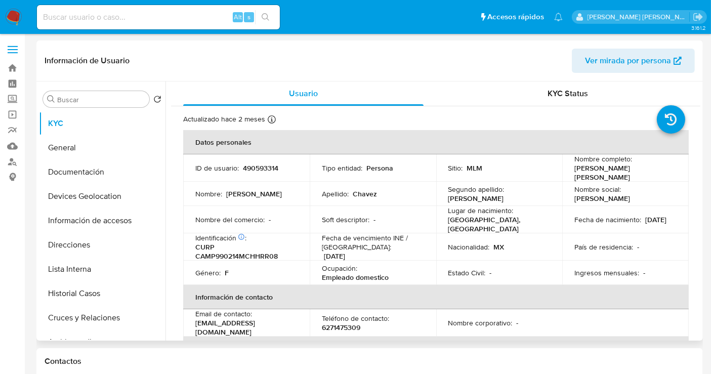
click at [255, 166] on p "490593314" at bounding box center [260, 167] width 35 height 9
copy p "490593314"
click at [255, 166] on p "490593314" at bounding box center [260, 167] width 35 height 9
click at [98, 293] on button "Historial Casos" at bounding box center [98, 293] width 118 height 24
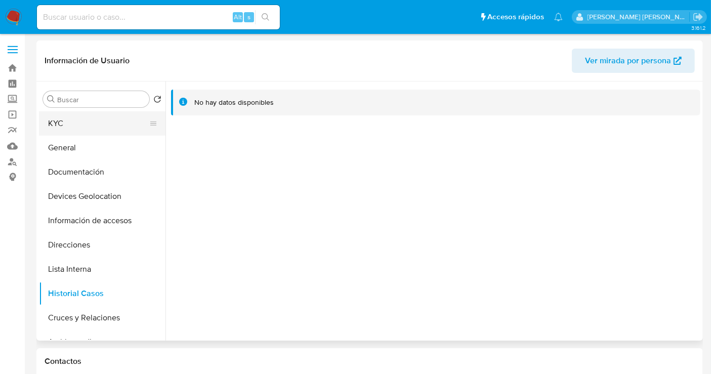
click at [60, 124] on button "KYC" at bounding box center [98, 123] width 118 height 24
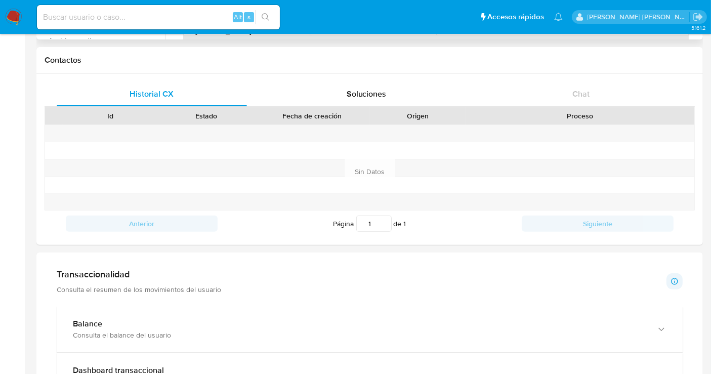
scroll to position [76, 0]
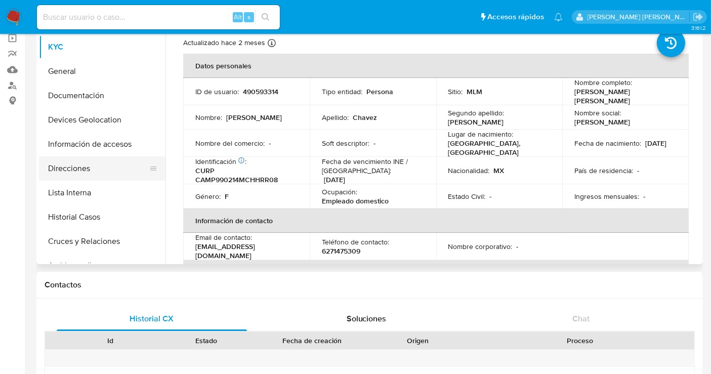
click at [72, 173] on button "Direcciones" at bounding box center [98, 168] width 118 height 24
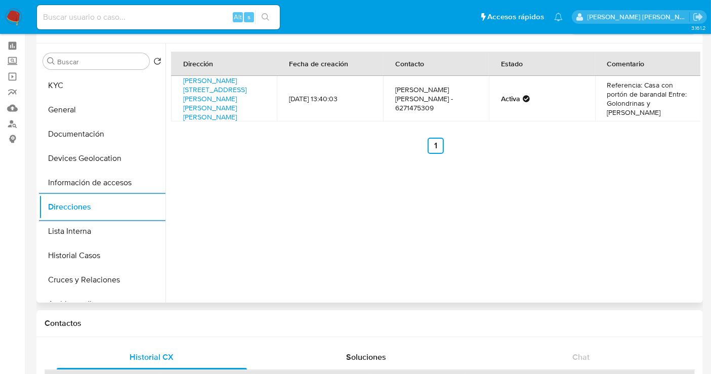
scroll to position [0, 0]
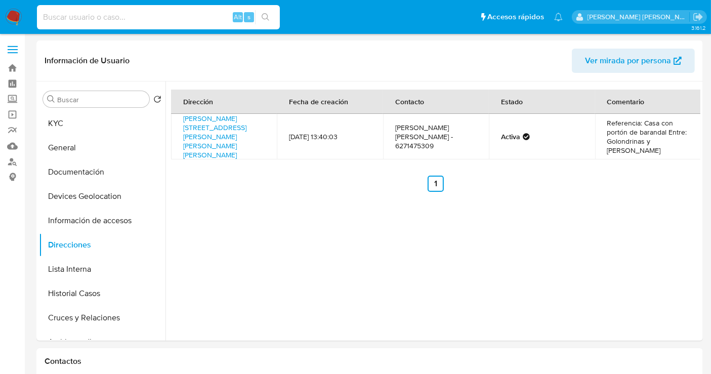
click at [144, 16] on input at bounding box center [158, 17] width 243 height 13
paste input "532930510"
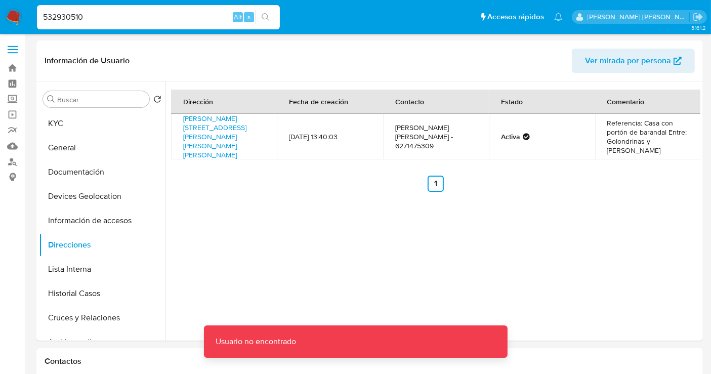
click at [124, 17] on input "532930510" at bounding box center [158, 17] width 243 height 13
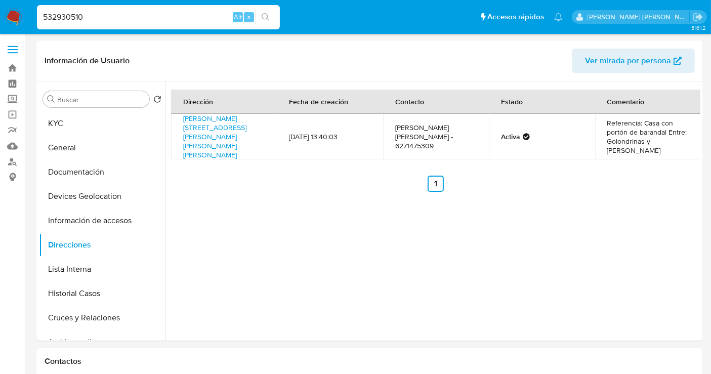
type input "532930510"
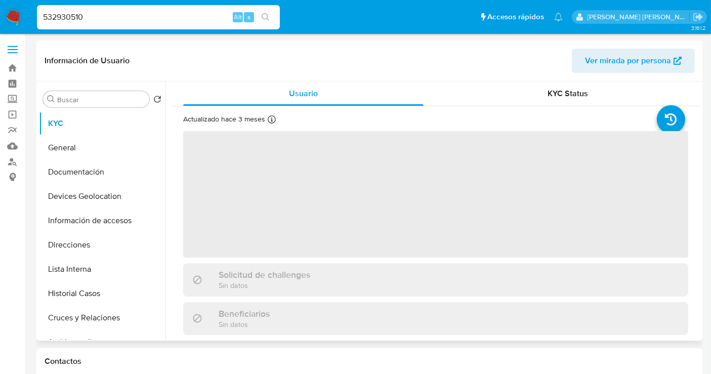
select select "10"
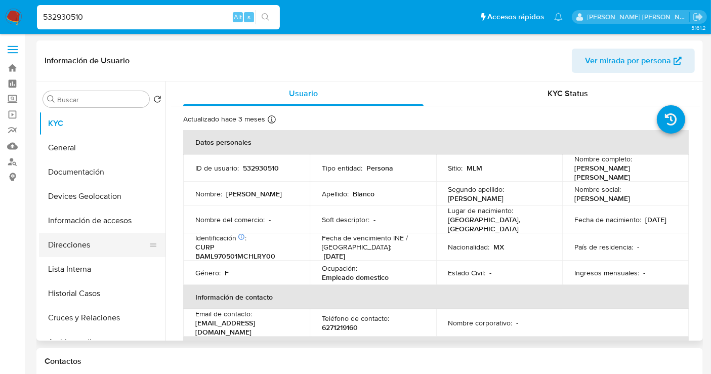
click at [74, 243] on button "Direcciones" at bounding box center [98, 245] width 118 height 24
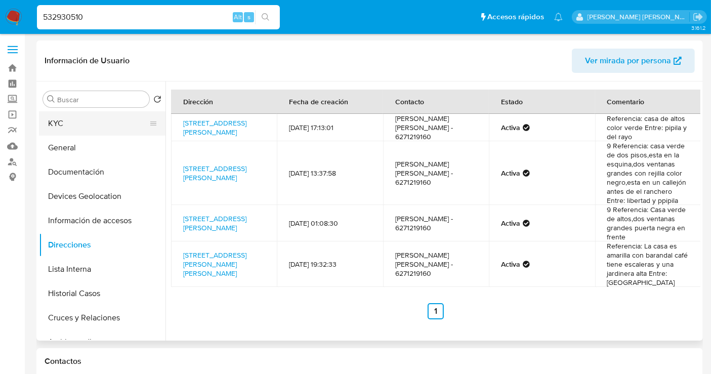
click at [59, 122] on button "KYC" at bounding box center [98, 123] width 118 height 24
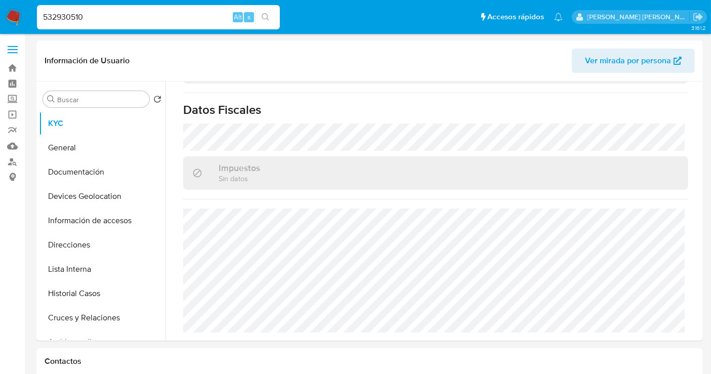
scroll to position [638, 0]
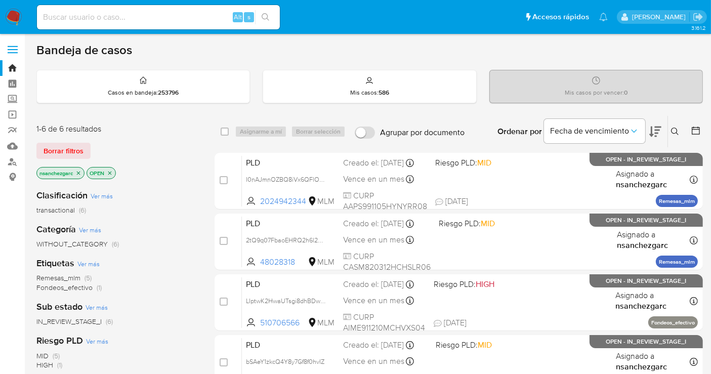
click at [673, 129] on icon at bounding box center [675, 131] width 8 height 8
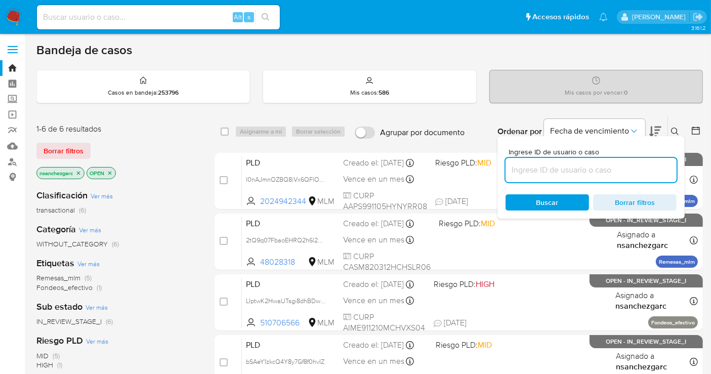
click at [539, 170] on input at bounding box center [590, 169] width 171 height 13
type input "2566088195"
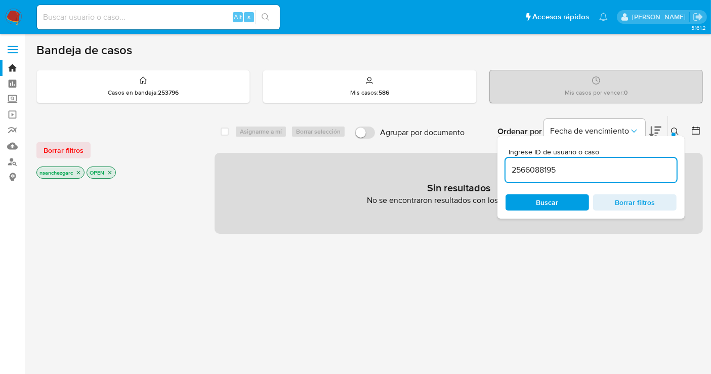
click at [79, 171] on icon "close-filter" at bounding box center [79, 173] width 4 height 4
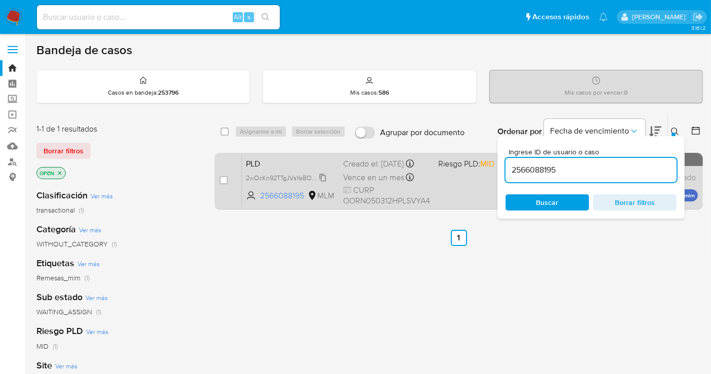
click at [321, 183] on span "2wOcKn92TTgJVsYaBObjjoVq" at bounding box center [287, 176] width 82 height 11
click at [221, 182] on input "checkbox" at bounding box center [224, 180] width 8 height 8
checkbox input "true"
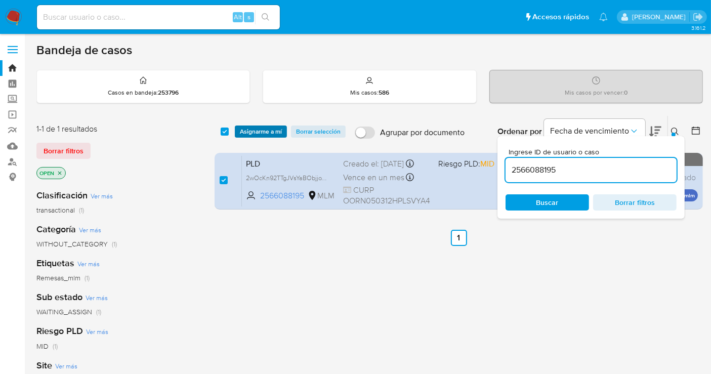
click at [255, 136] on span "Asignarme a mí" at bounding box center [261, 131] width 42 height 10
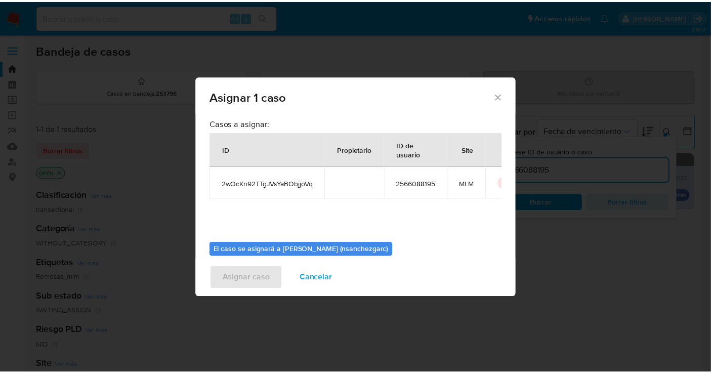
scroll to position [52, 0]
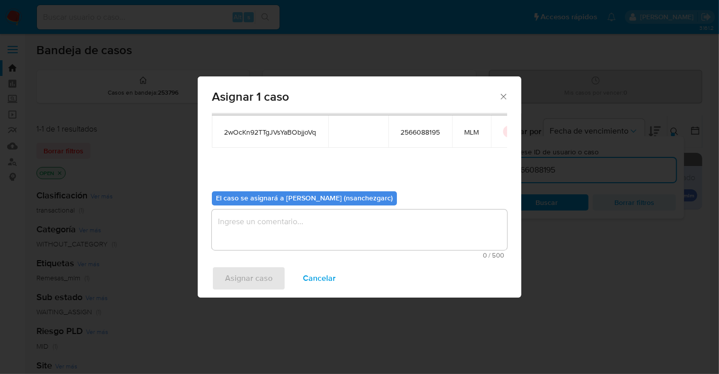
click at [252, 228] on textarea "assign-modal" at bounding box center [359, 229] width 295 height 40
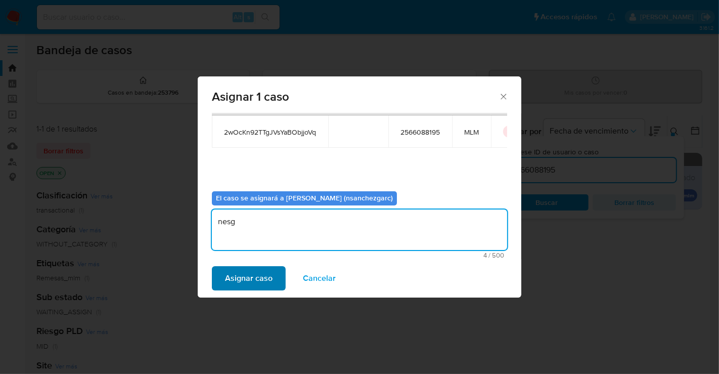
type textarea "nesg"
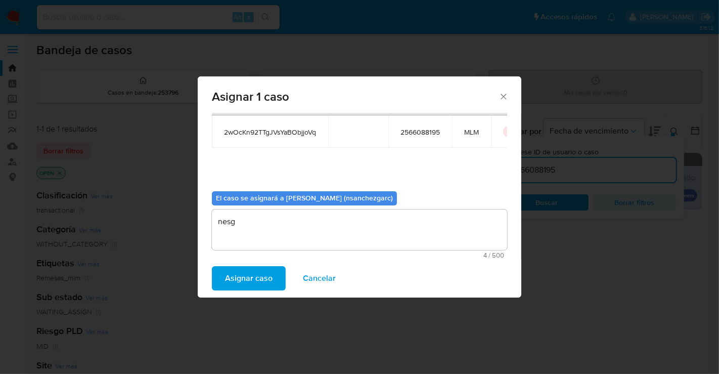
click at [254, 282] on span "Asignar caso" at bounding box center [249, 278] width 48 height 22
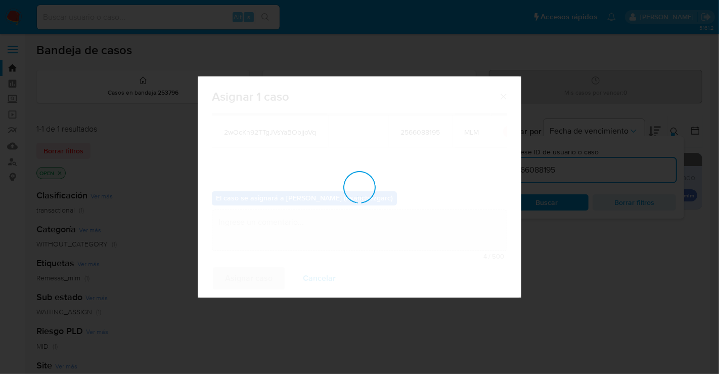
checkbox input "false"
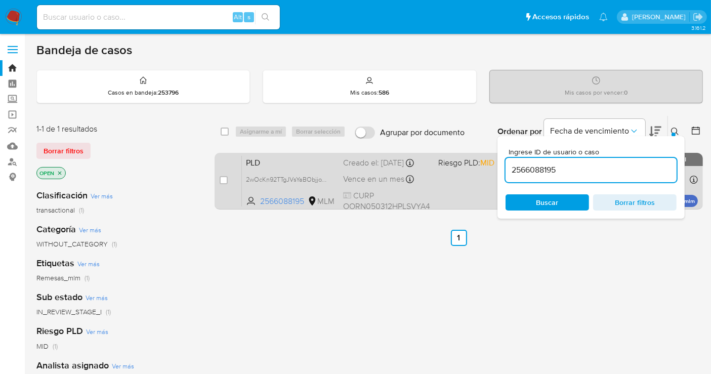
click at [384, 180] on div "PLD 2wOcKn92TTgJVsYaBObjjoVq 2566088195 MLM Riesgo PLD: MID Creado el: 12/09/20…" at bounding box center [470, 180] width 456 height 51
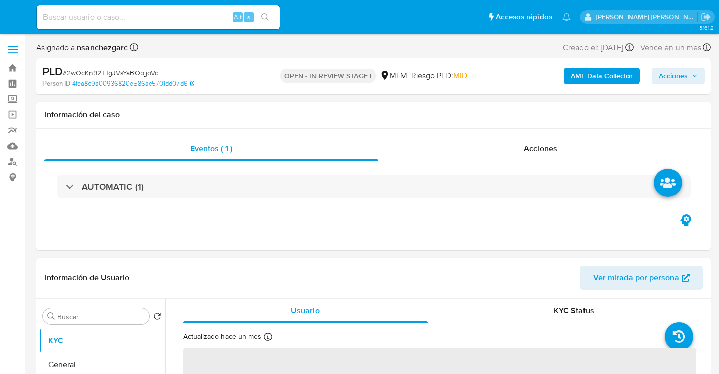
select select "10"
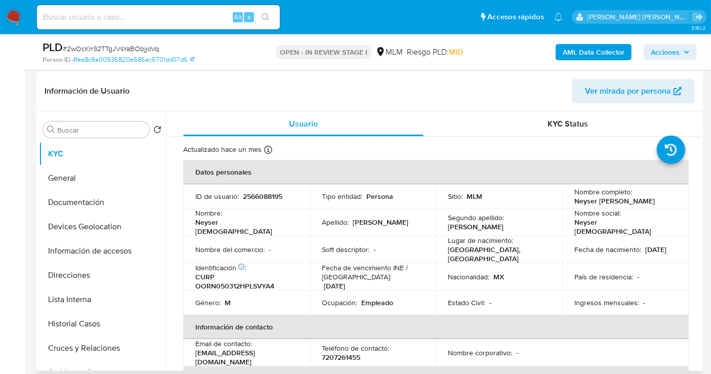
scroll to position [168, 0]
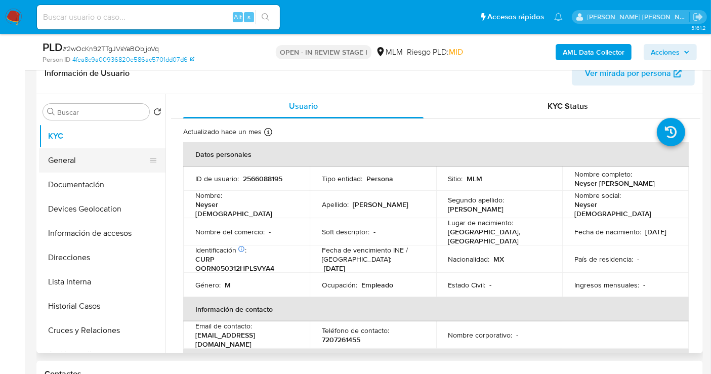
click at [78, 157] on button "General" at bounding box center [98, 160] width 118 height 24
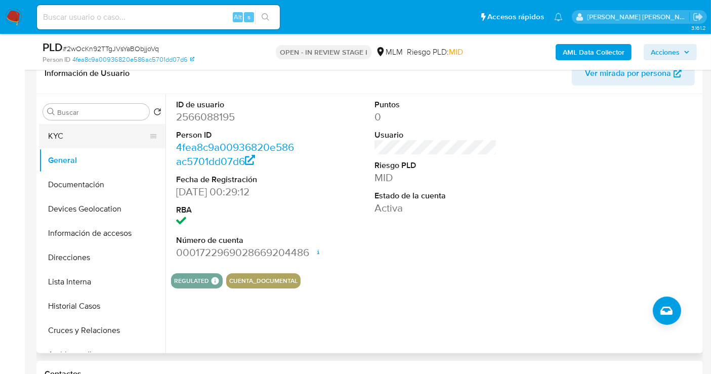
click at [68, 139] on button "KYC" at bounding box center [98, 136] width 118 height 24
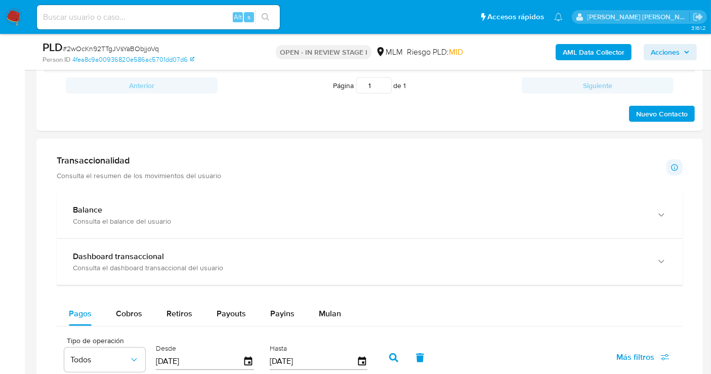
scroll to position [674, 0]
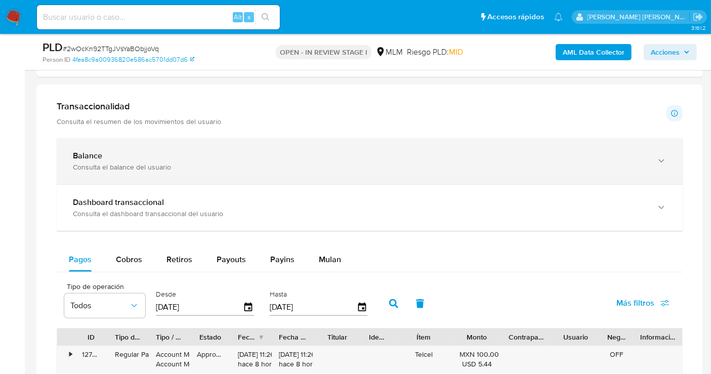
click at [191, 158] on div "Balance" at bounding box center [359, 156] width 573 height 10
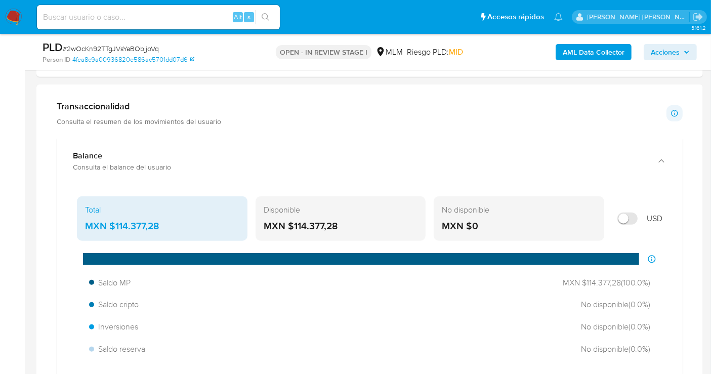
click at [135, 222] on div "MXN $114.377,28" at bounding box center [162, 226] width 154 height 13
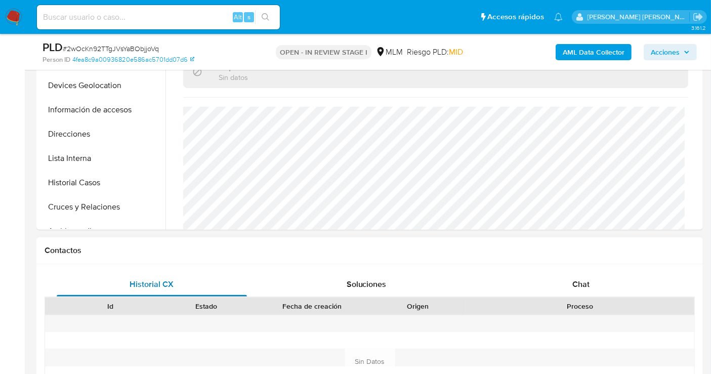
scroll to position [225, 0]
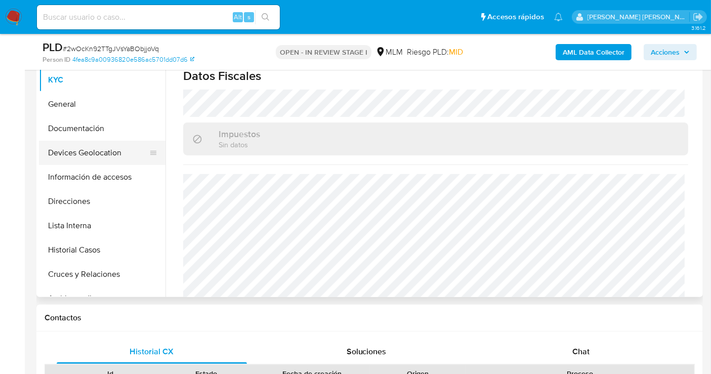
click at [91, 157] on button "Devices Geolocation" at bounding box center [98, 153] width 118 height 24
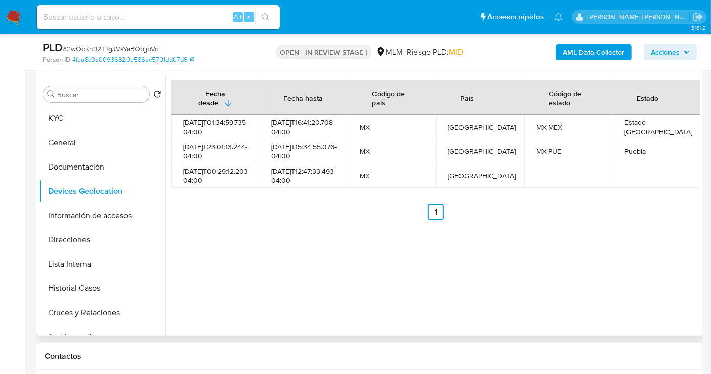
scroll to position [168, 0]
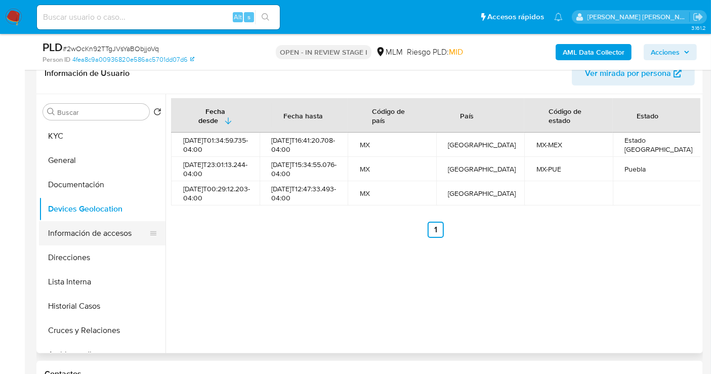
click at [95, 238] on button "Información de accesos" at bounding box center [98, 233] width 118 height 24
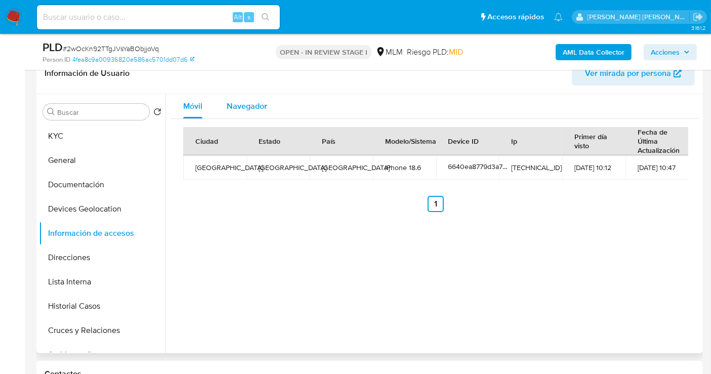
click at [237, 104] on span "Navegador" at bounding box center [247, 106] width 40 height 12
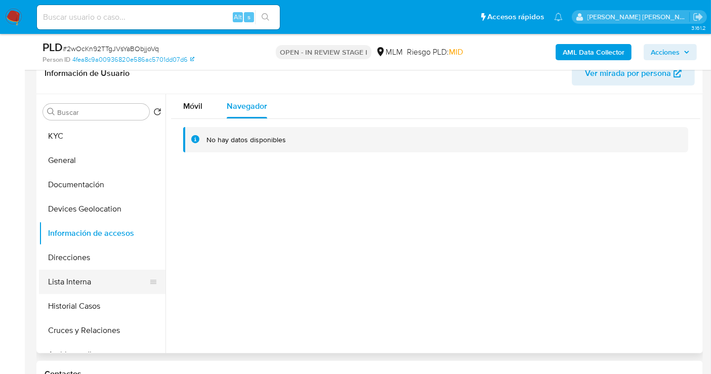
click at [74, 278] on button "Lista Interna" at bounding box center [98, 282] width 118 height 24
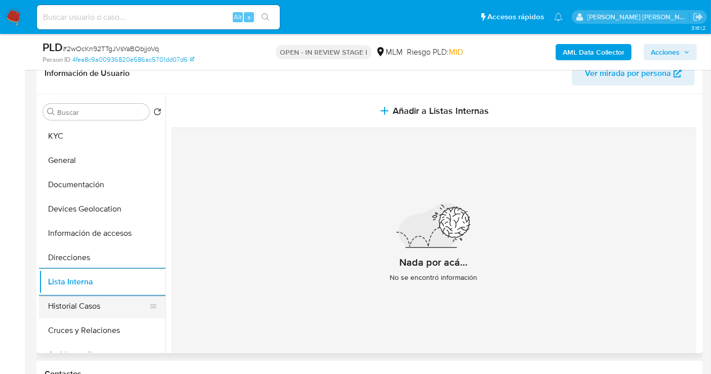
click at [70, 311] on button "Historial Casos" at bounding box center [98, 306] width 118 height 24
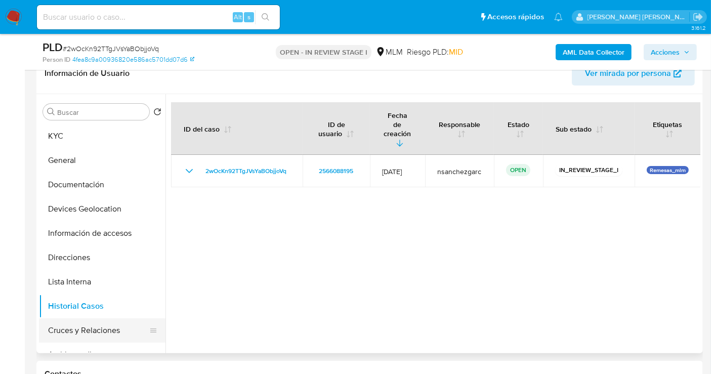
click at [78, 331] on button "Cruces y Relaciones" at bounding box center [98, 330] width 118 height 24
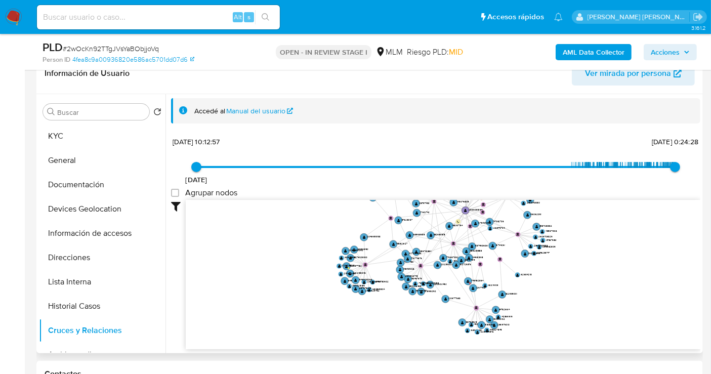
drag, startPoint x: 682, startPoint y: 237, endPoint x: 584, endPoint y: 188, distance: 109.0
click at [584, 188] on div "12/5/2024 12/5/2024, 10:12:57 30/9/2025, 0:24:28 Agrupar nodos Filtros Confianz…" at bounding box center [435, 259] width 529 height 251
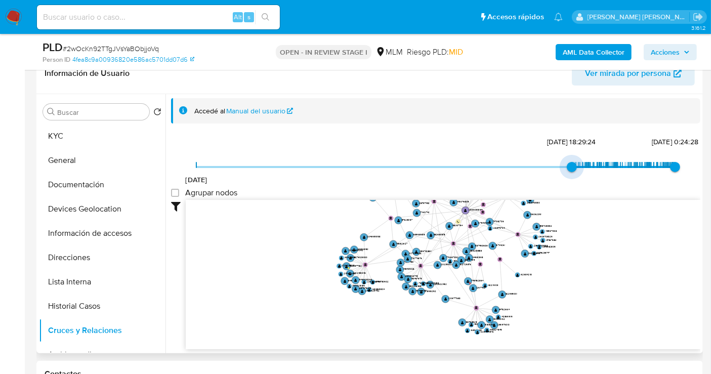
type input "1715530377000"
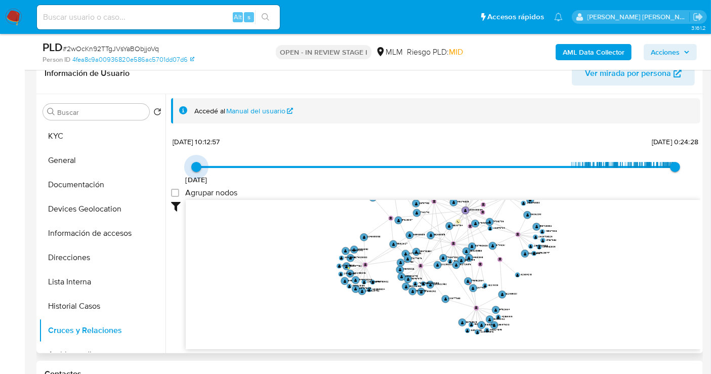
drag, startPoint x: 197, startPoint y: 167, endPoint x: 348, endPoint y: 164, distance: 151.3
click at [348, 164] on span "12/5/2024 12/5/2024, 10:12:57 30/9/2025, 0:24:28" at bounding box center [435, 166] width 478 height 15
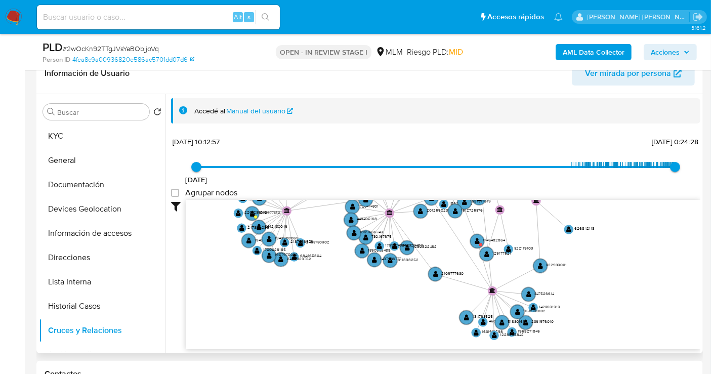
drag, startPoint x: 563, startPoint y: 313, endPoint x: 600, endPoint y: 291, distance: 42.7
click at [600, 291] on icon "user-2566088195  2566088195 user-759778384  759778384 device-6640ea8779d3a771…" at bounding box center [443, 273] width 514 height 147
click at [490, 238] on text "1745482864" at bounding box center [494, 240] width 23 height 6
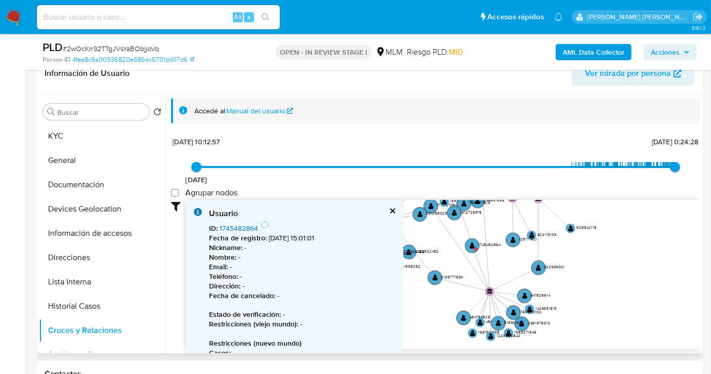
click at [241, 228] on link "1745482864" at bounding box center [239, 228] width 38 height 10
click at [388, 208] on button "cerrar" at bounding box center [391, 210] width 7 height 7
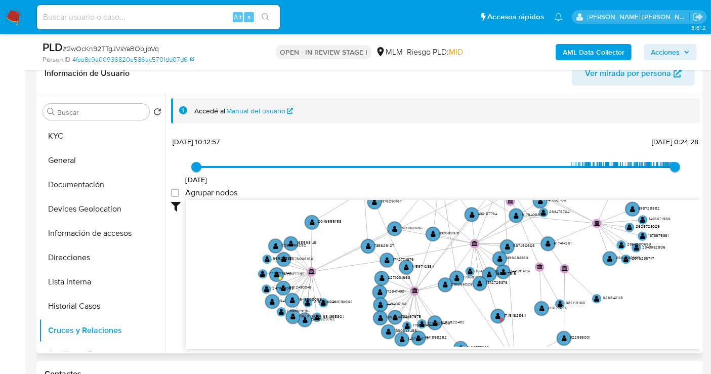
drag, startPoint x: 556, startPoint y: 248, endPoint x: 581, endPoint y: 346, distance: 100.7
click at [581, 346] on div "Filtros Confianza alta Device Tarjeta Persona validada Teléfono validado Confia…" at bounding box center [435, 293] width 529 height 186
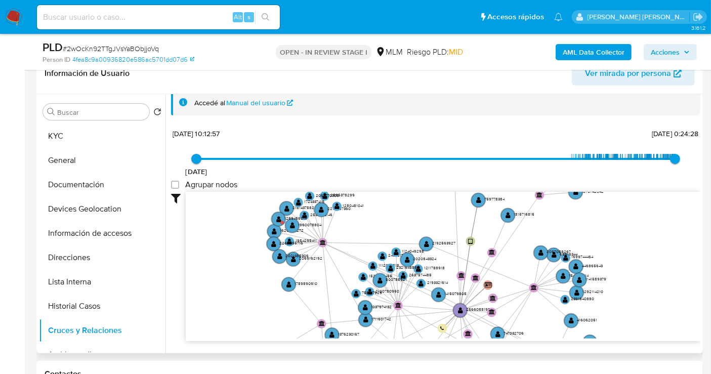
drag, startPoint x: 566, startPoint y: 226, endPoint x: 529, endPoint y: 340, distance: 120.0
click at [529, 340] on div "Filtros Confianza alta Device Tarjeta Persona validada Teléfono validado Confia…" at bounding box center [435, 285] width 529 height 186
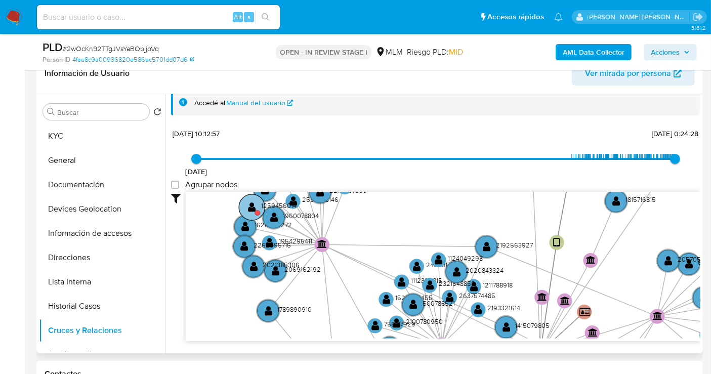
click at [267, 201] on text "1259456014" at bounding box center [278, 205] width 35 height 9
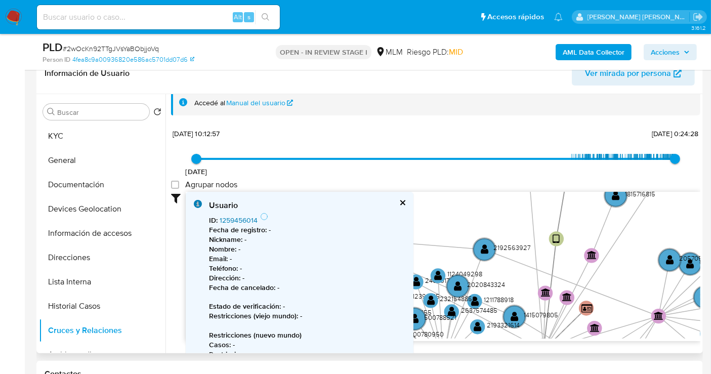
click at [243, 218] on link "1259456014" at bounding box center [239, 220] width 38 height 10
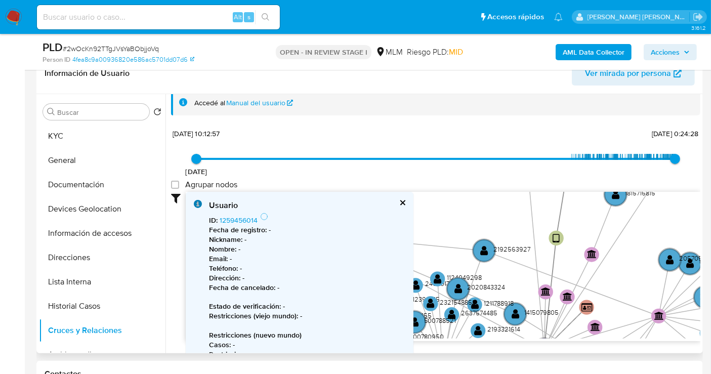
click at [404, 200] on button "cerrar" at bounding box center [402, 202] width 7 height 7
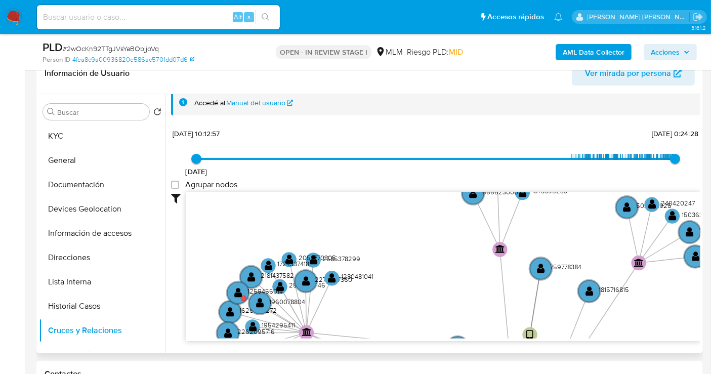
drag, startPoint x: 432, startPoint y: 212, endPoint x: 402, endPoint y: 310, distance: 102.9
click at [385, 319] on icon "user-2566088195  2566088195 user-759778384  759778384 device-6640ea8779d3a771…" at bounding box center [443, 265] width 514 height 147
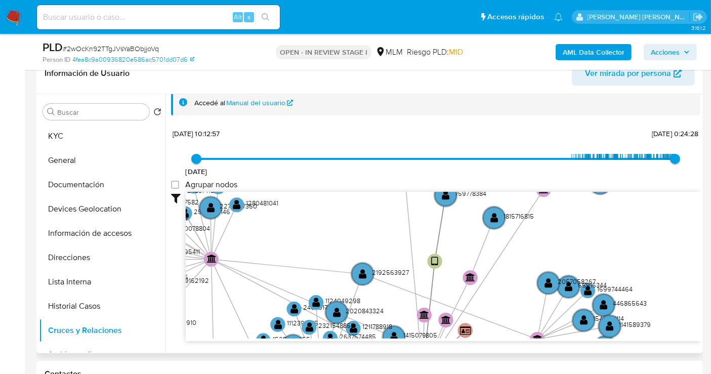
scroll to position [0, 0]
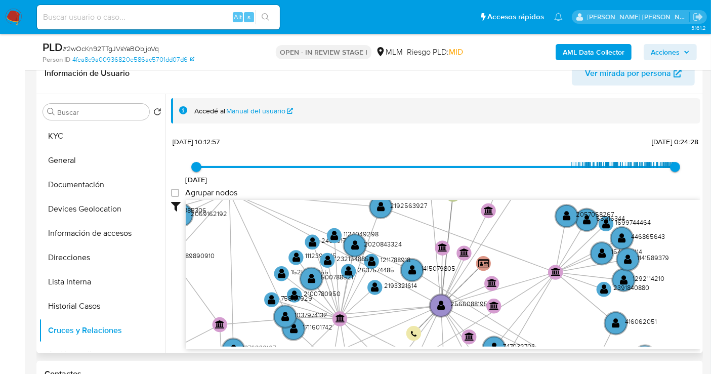
drag, startPoint x: 560, startPoint y: 229, endPoint x: 536, endPoint y: 78, distance: 152.1
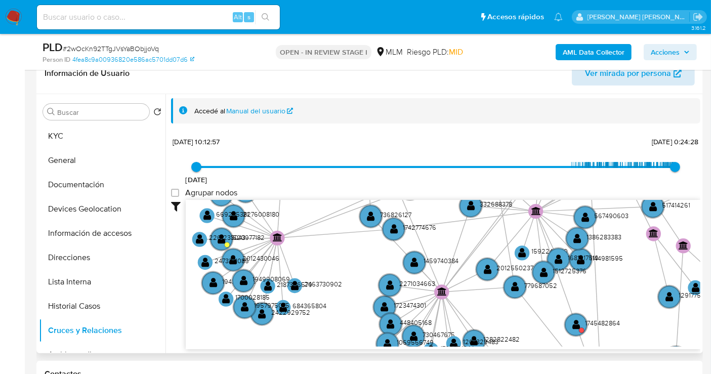
drag, startPoint x: 493, startPoint y: 261, endPoint x: 615, endPoint y: 75, distance: 222.5
click at [615, 75] on div "Información de Usuario Ver mirada por persona Buscar Volver al orden por defect…" at bounding box center [369, 203] width 666 height 300
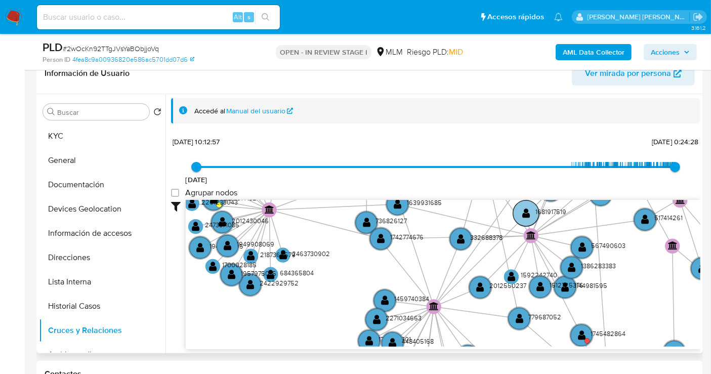
drag, startPoint x: 594, startPoint y: 259, endPoint x: 561, endPoint y: 213, distance: 56.3
click at [561, 213] on text "1681917519" at bounding box center [550, 211] width 31 height 9
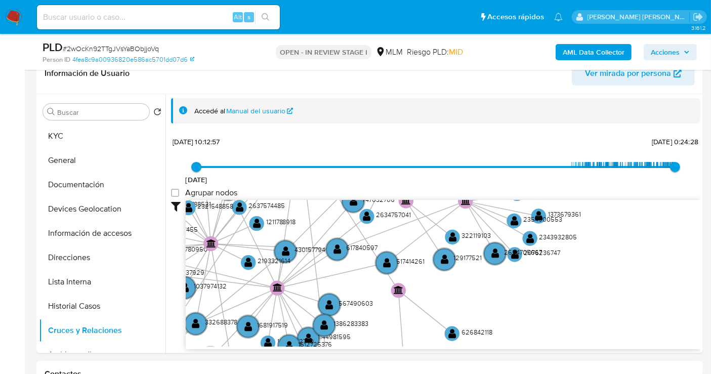
scroll to position [37, 0]
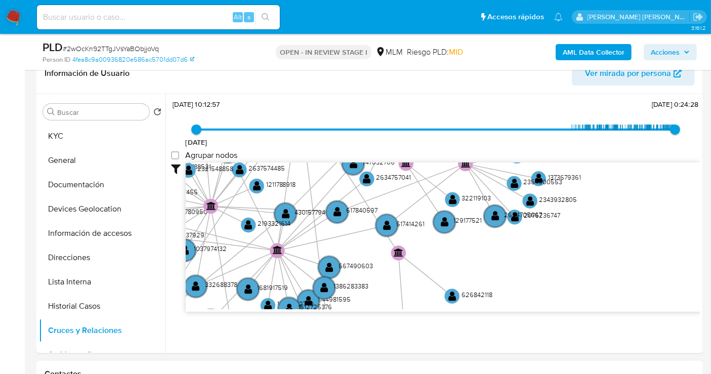
drag, startPoint x: 653, startPoint y: 305, endPoint x: 385, endPoint y: 363, distance: 274.6
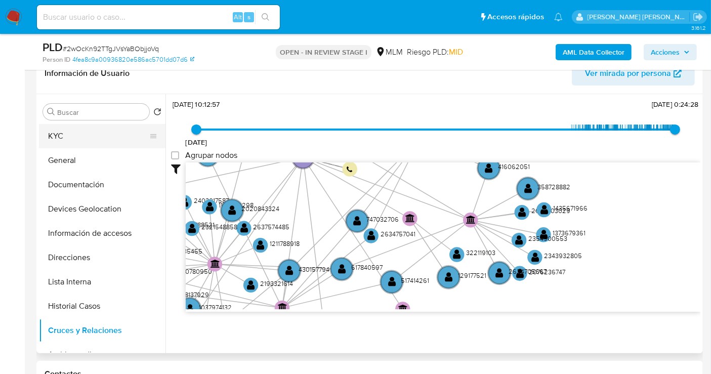
click at [64, 135] on button "KYC" at bounding box center [98, 136] width 118 height 24
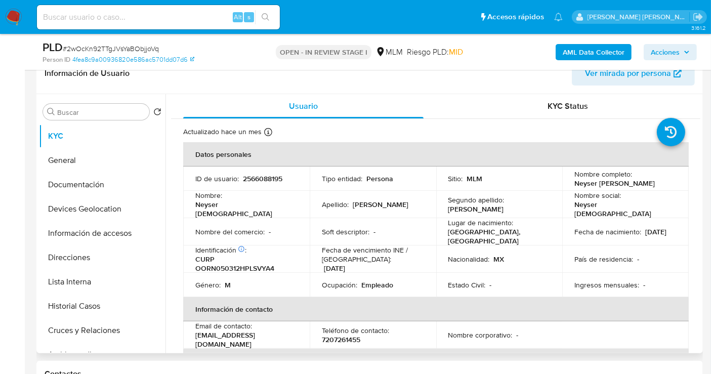
click at [345, 335] on p "7207261455" at bounding box center [341, 339] width 38 height 9
copy p "7207261455"
drag, startPoint x: 278, startPoint y: 333, endPoint x: 348, endPoint y: 169, distance: 178.0
click at [188, 339] on table "Datos personales ID de usuario : 2566088195 Tipo entidad : Persona Sitio : MLM …" at bounding box center [435, 330] width 505 height 376
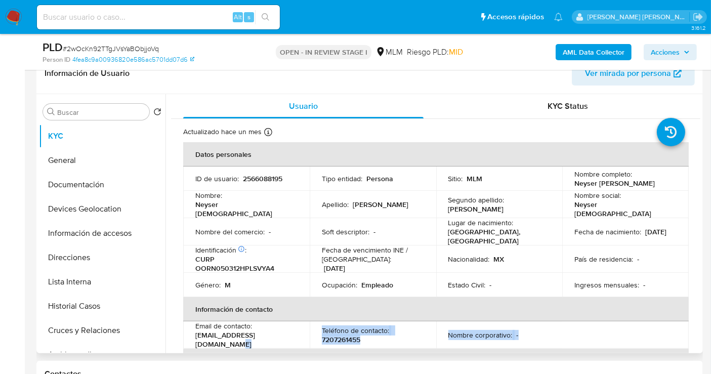
copy tr "Teléfono de contacto : 7207261455 Nombre corporativo : -"
click at [295, 331] on div "Email de contacto : esausandoval1996@gmail.com" at bounding box center [246, 334] width 102 height 27
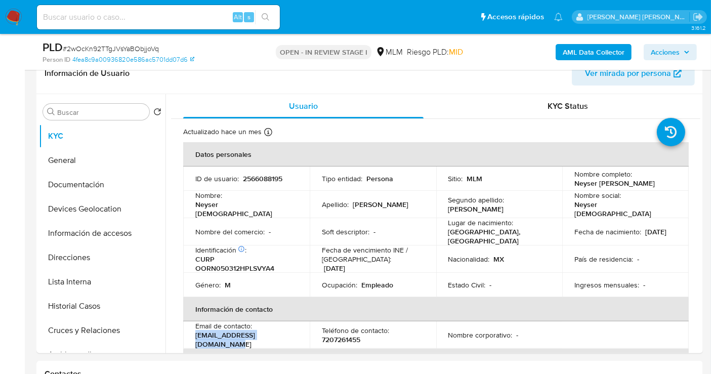
drag, startPoint x: 292, startPoint y: 333, endPoint x: 393, endPoint y: 17, distance: 331.3
click at [199, 330] on div "Email de contacto : esausandoval1996@gmail.com" at bounding box center [246, 334] width 102 height 27
copy p "sausandoval1996@gmail.com"
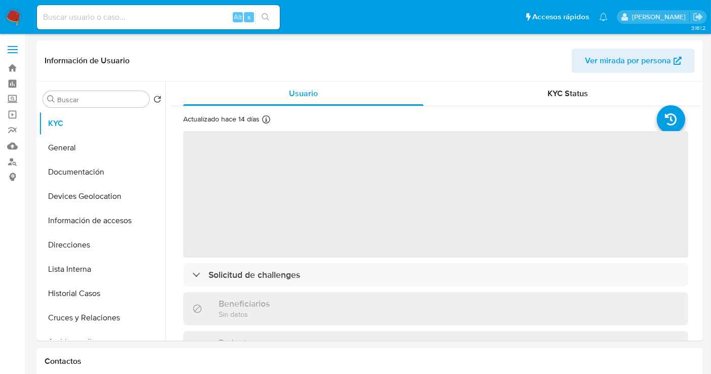
select select "10"
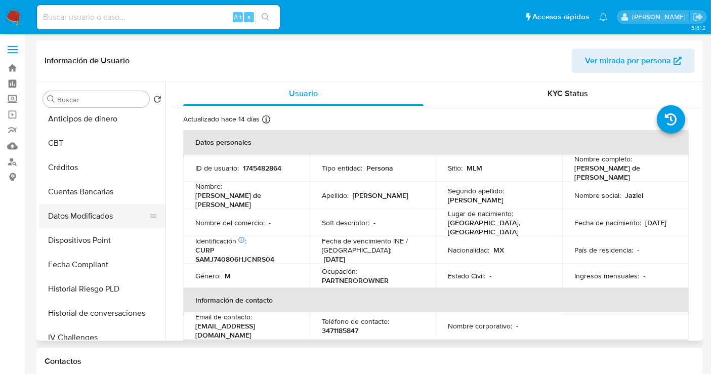
scroll to position [337, 0]
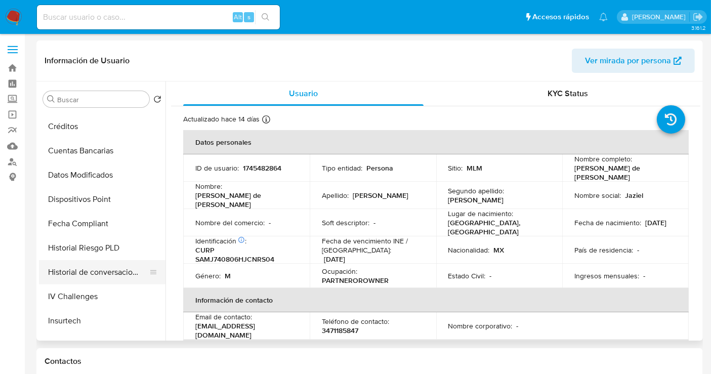
click at [107, 274] on button "Historial de conversaciones" at bounding box center [98, 272] width 118 height 24
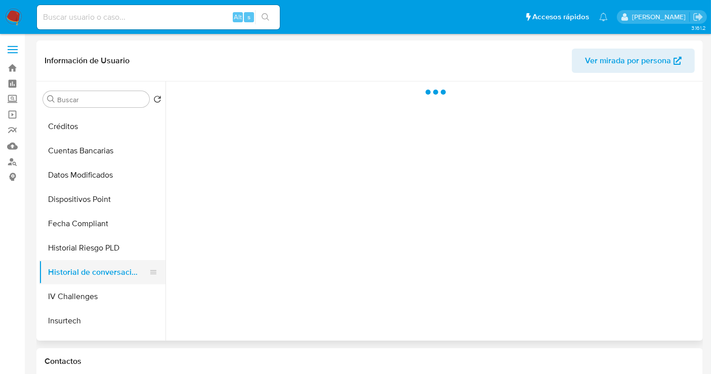
scroll to position [475, 0]
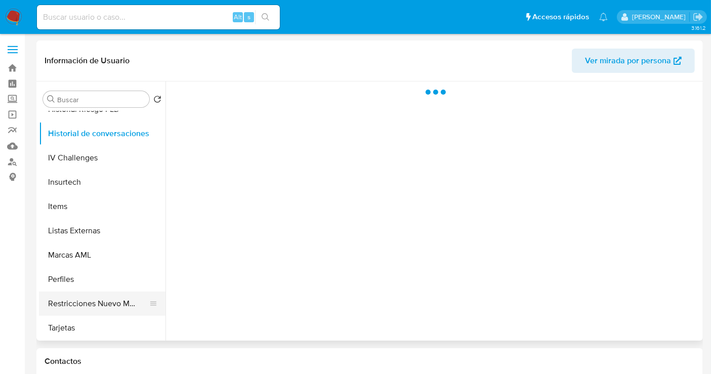
click at [115, 301] on button "Restricciones Nuevo Mundo" at bounding box center [98, 303] width 118 height 24
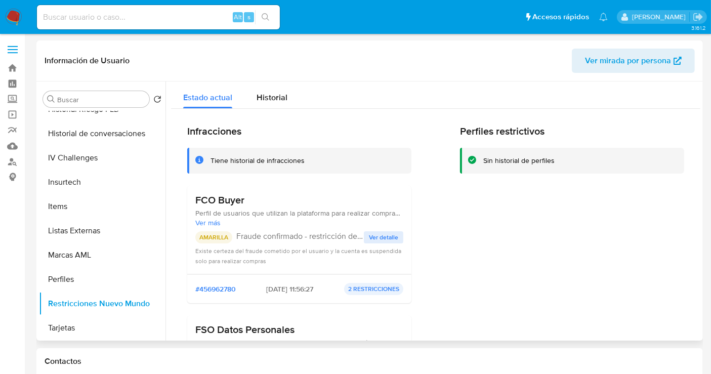
click at [376, 233] on span "Ver detalle" at bounding box center [383, 237] width 29 height 10
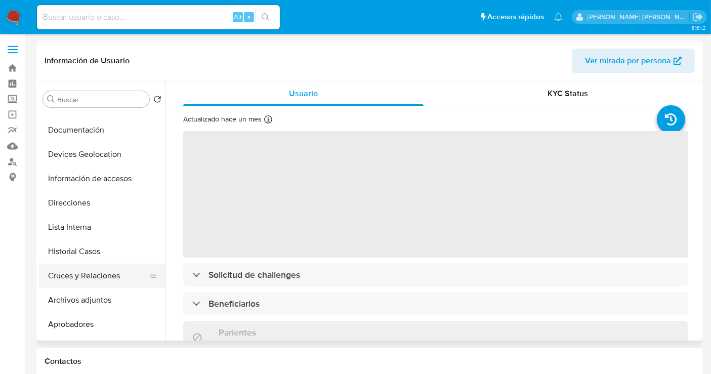
scroll to position [168, 0]
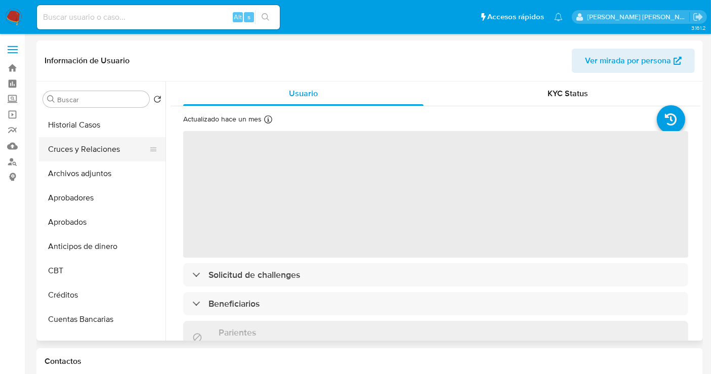
select select "10"
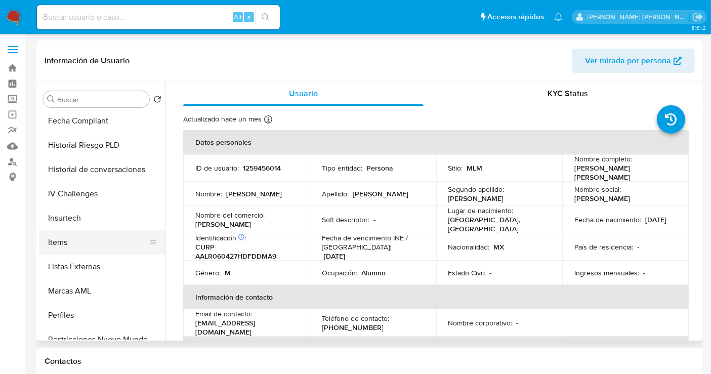
scroll to position [475, 0]
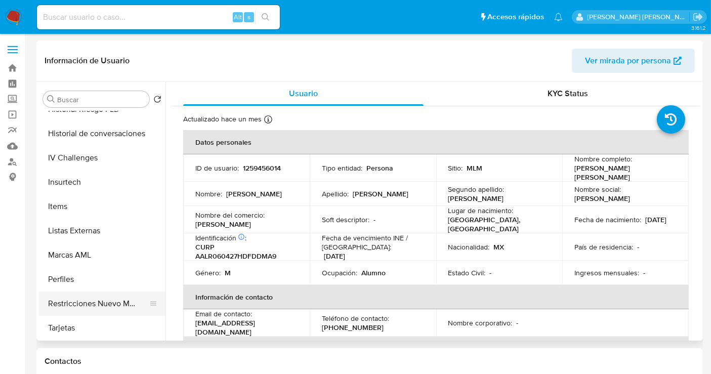
click at [108, 295] on button "Restricciones Nuevo Mundo" at bounding box center [98, 303] width 118 height 24
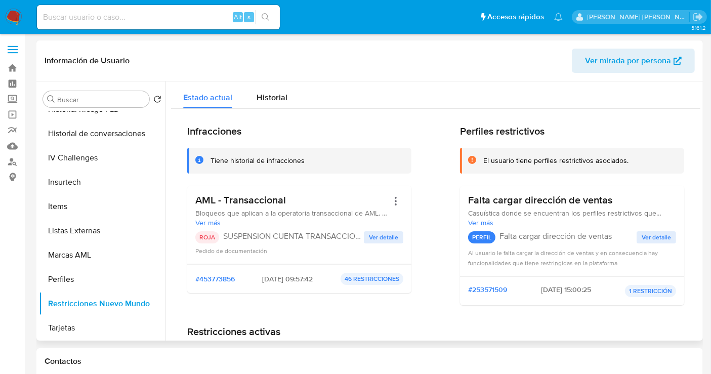
click at [392, 232] on span "Ver detalle" at bounding box center [383, 237] width 29 height 10
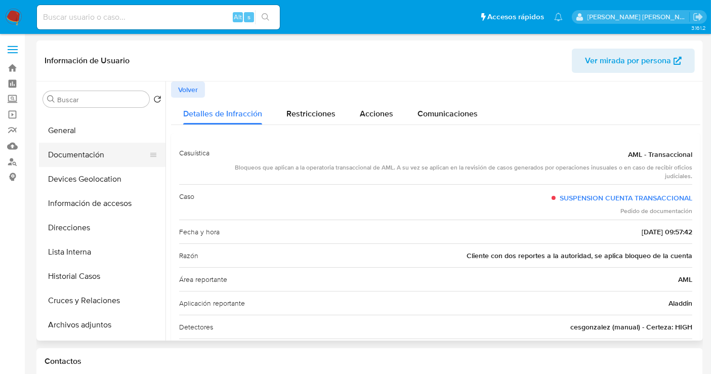
scroll to position [0, 0]
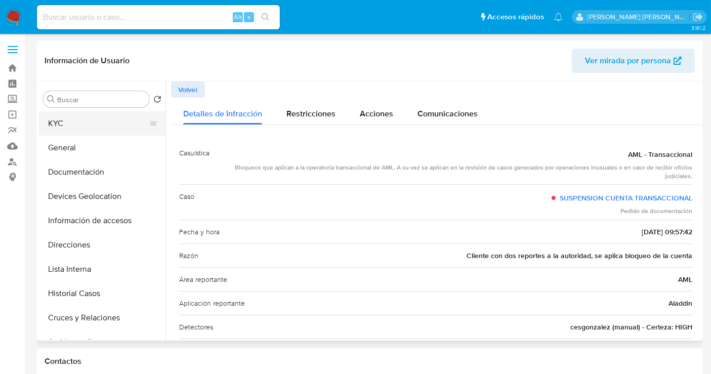
click at [61, 125] on button "KYC" at bounding box center [98, 123] width 118 height 24
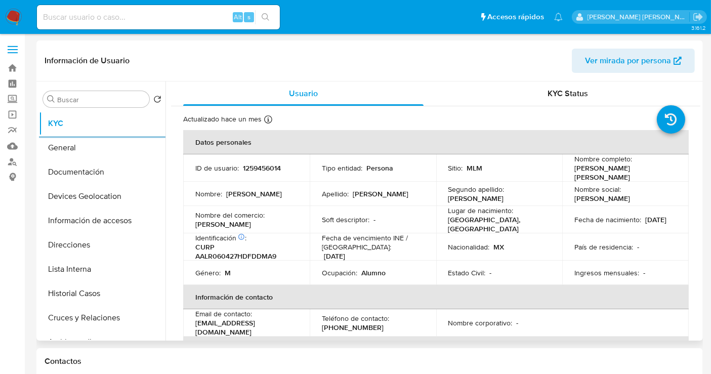
click at [267, 167] on p "1259456014" at bounding box center [262, 167] width 38 height 9
copy p "1259456014"
copy p "[PERSON_NAME] [PERSON_NAME]"
drag, startPoint x: 576, startPoint y: 175, endPoint x: 568, endPoint y: 172, distance: 8.0
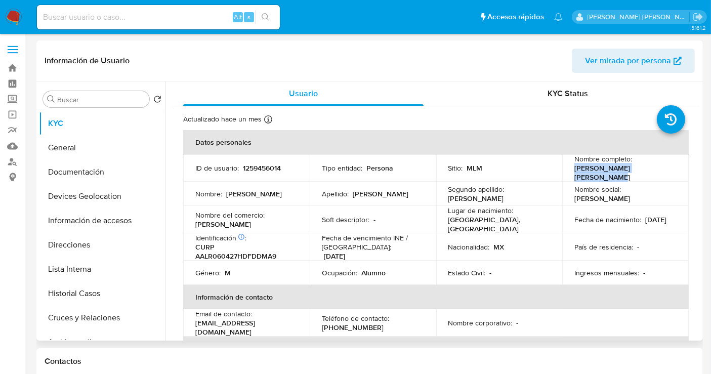
click at [568, 172] on td "Nombre completo : [PERSON_NAME] [PERSON_NAME]" at bounding box center [625, 167] width 126 height 27
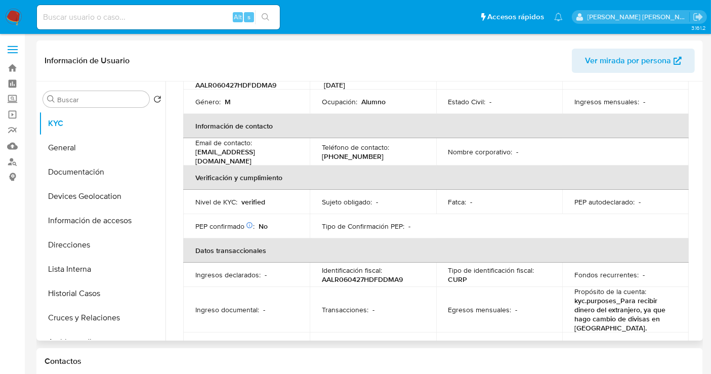
scroll to position [25, 0]
